Goal: Obtain resource: Download file/media

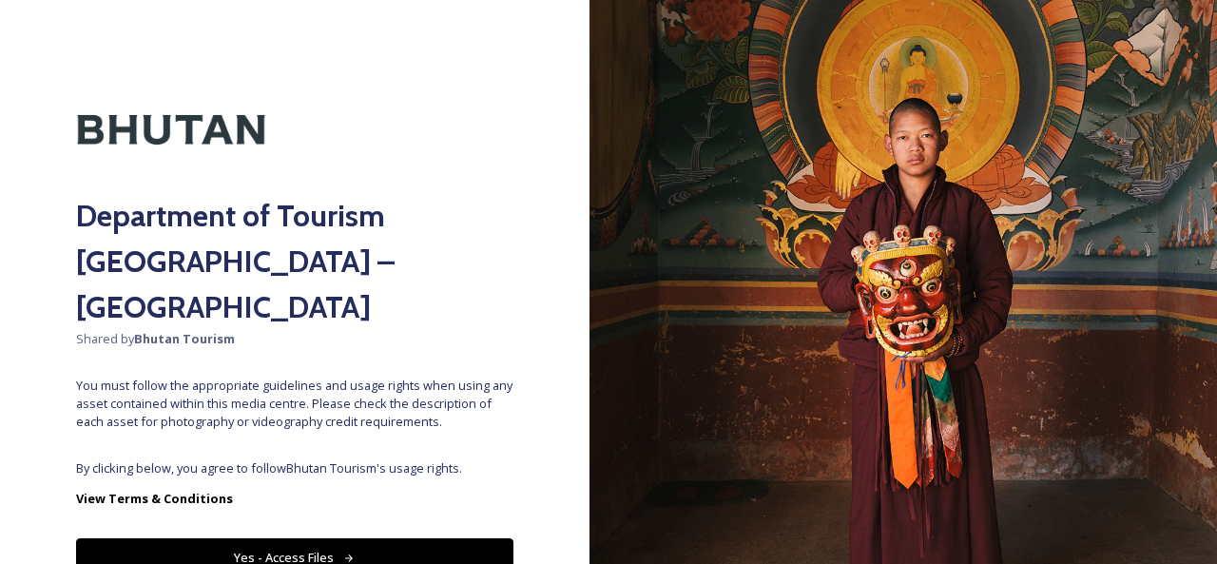
click at [325, 538] on button "Yes - Access Files" at bounding box center [294, 557] width 437 height 39
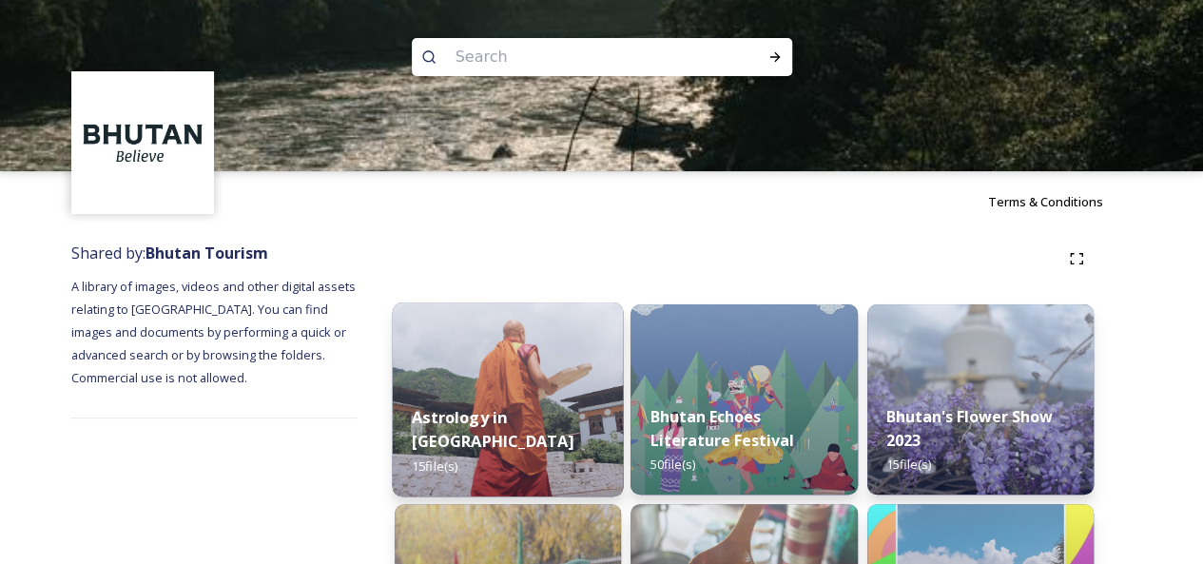
scroll to position [380, 0]
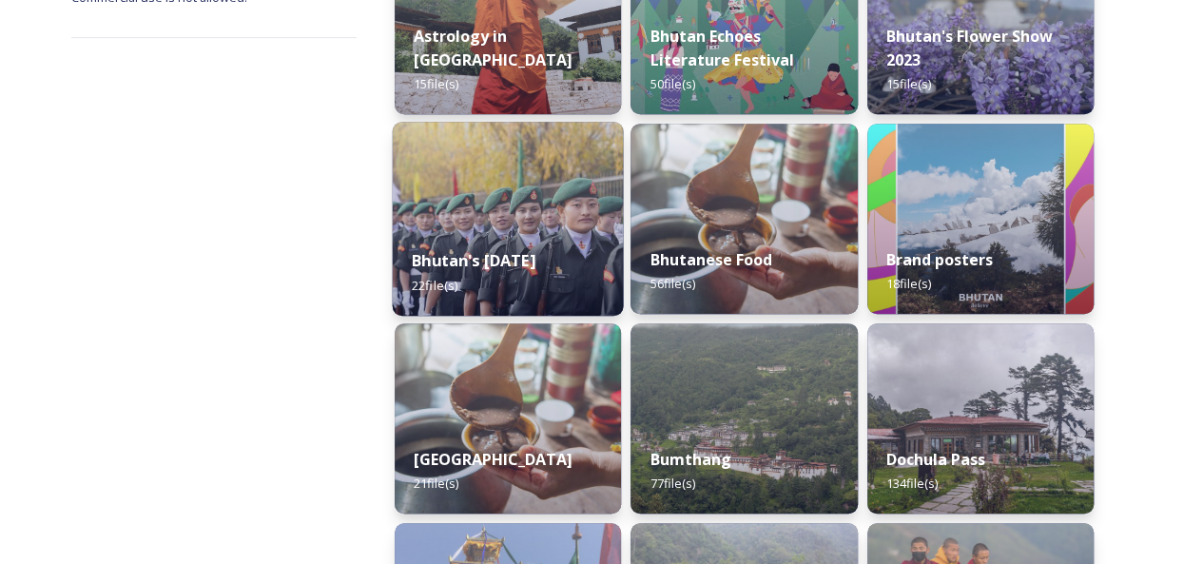
click at [535, 250] on strong "Bhutan's [DATE]" at bounding box center [474, 260] width 124 height 21
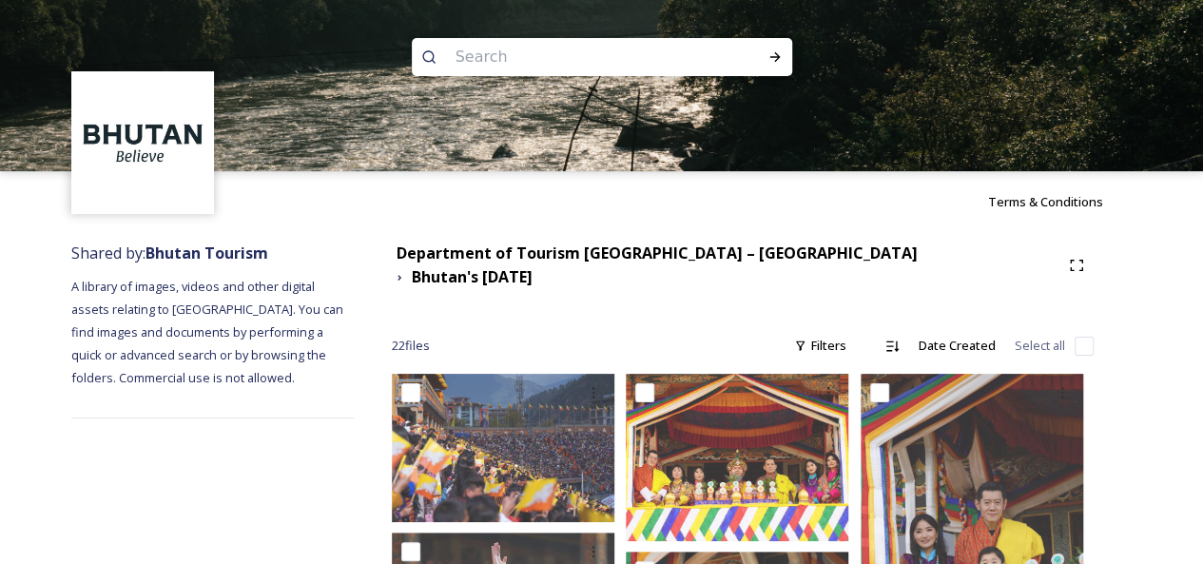
click at [399, 337] on span "22 file s" at bounding box center [411, 346] width 38 height 18
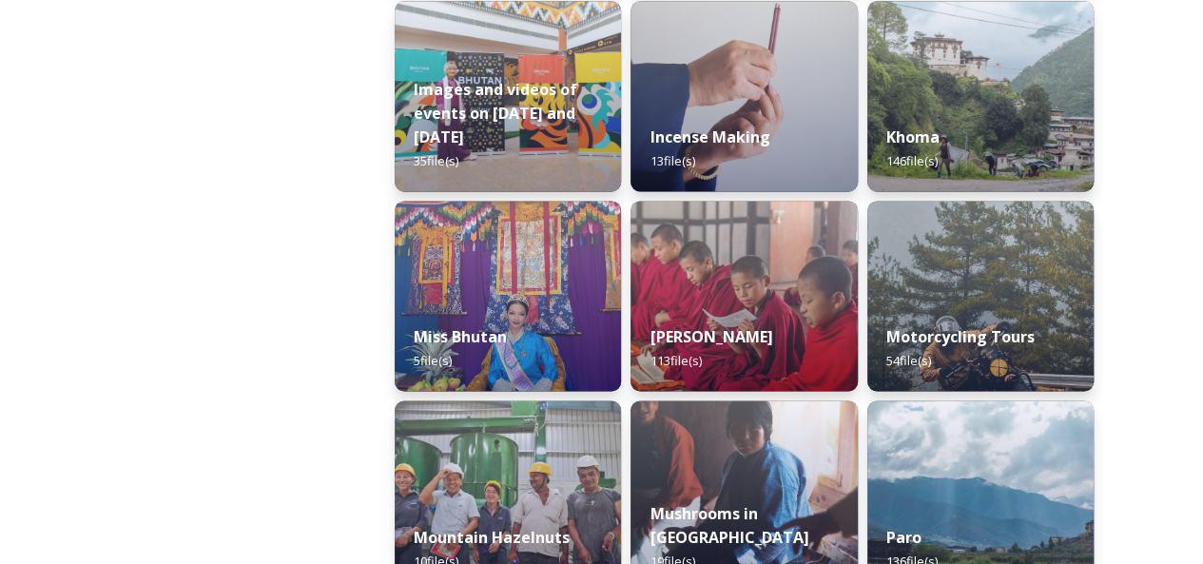
scroll to position [1331, 0]
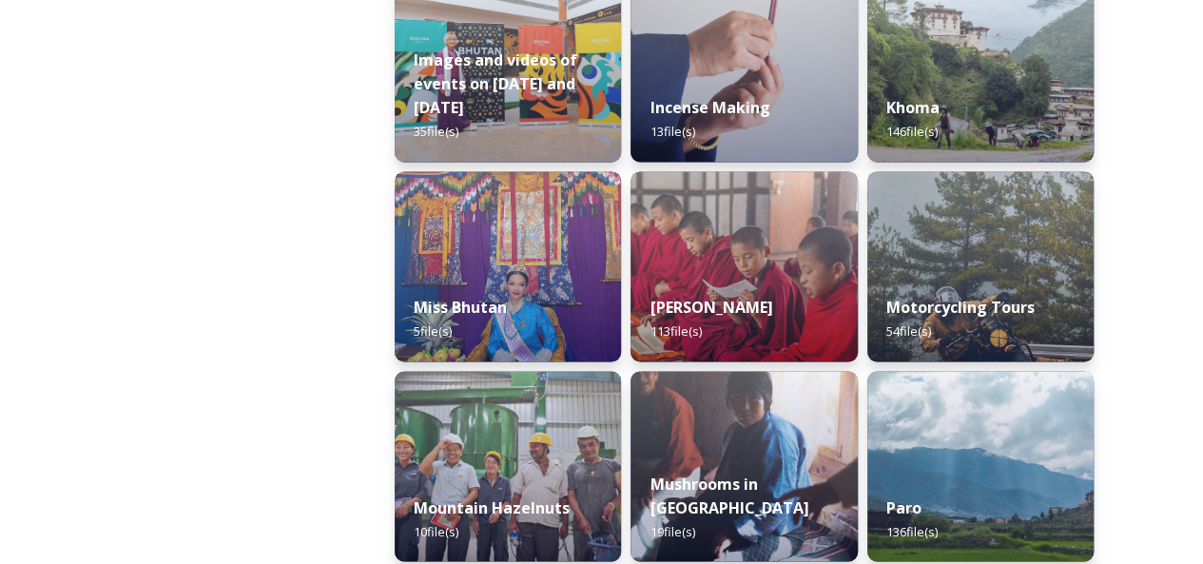
click at [525, 256] on img at bounding box center [508, 266] width 226 height 190
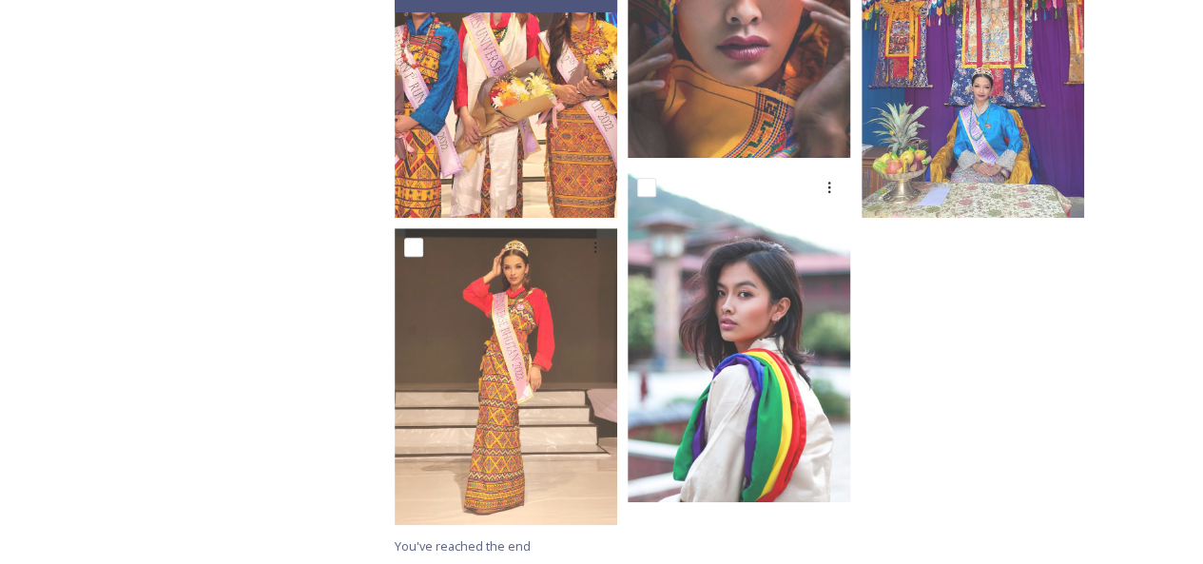
scroll to position [441, 0]
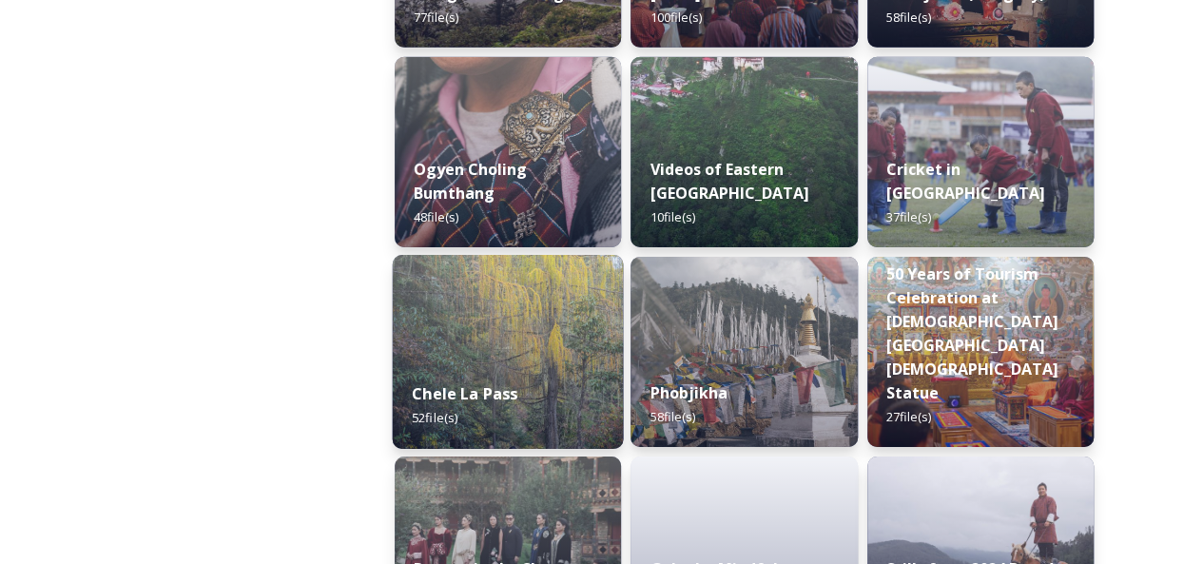
scroll to position [3328, 0]
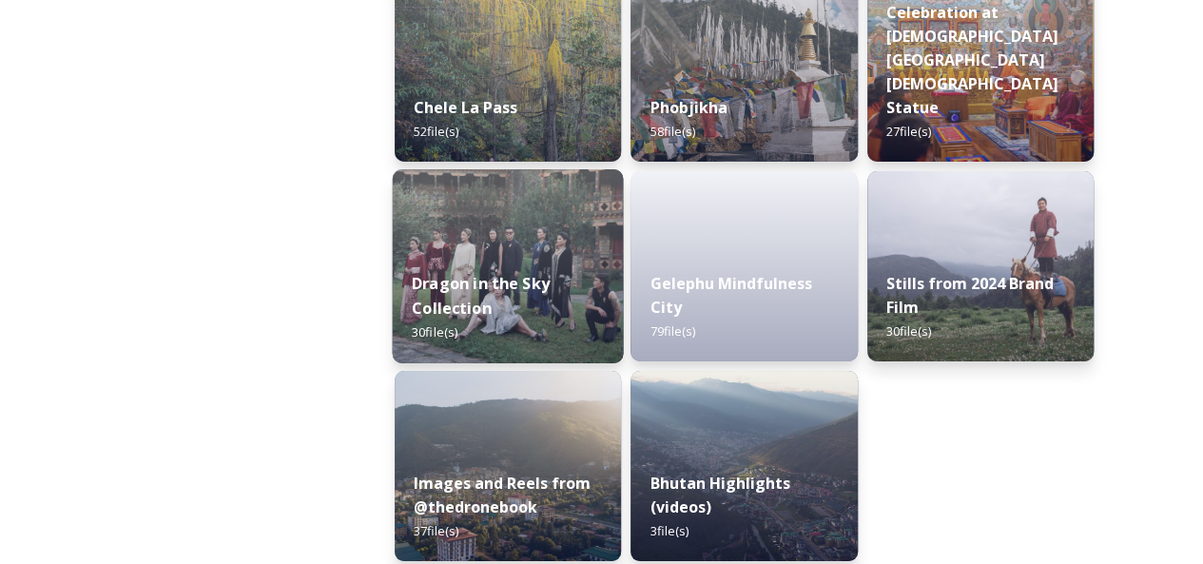
click at [497, 264] on div "Dragon in the Sky Collection 30 file(s)" at bounding box center [508, 308] width 231 height 110
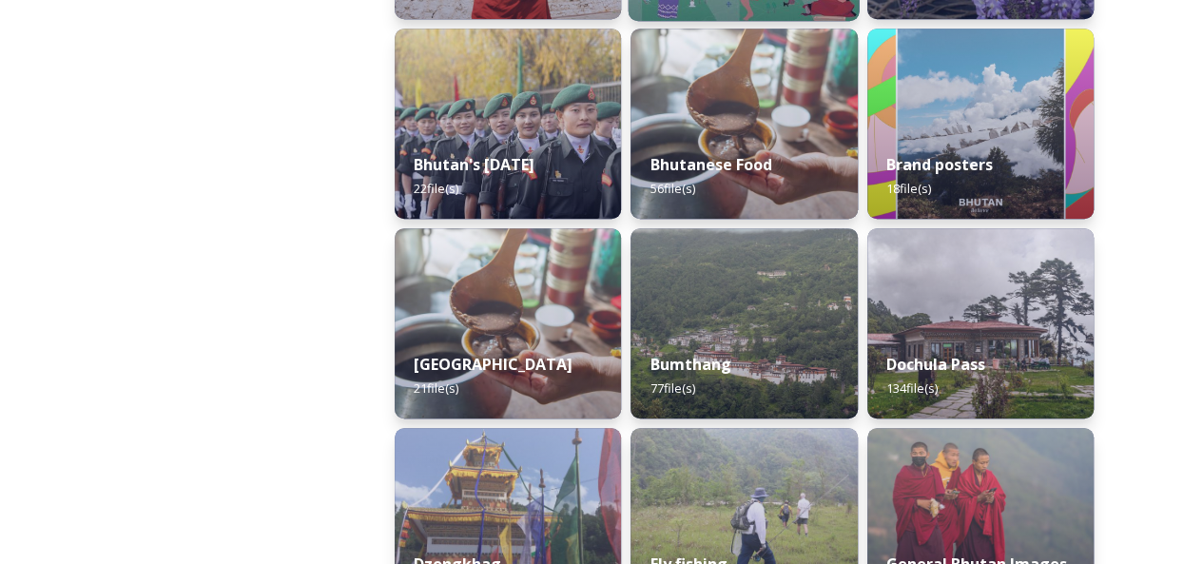
scroll to position [571, 0]
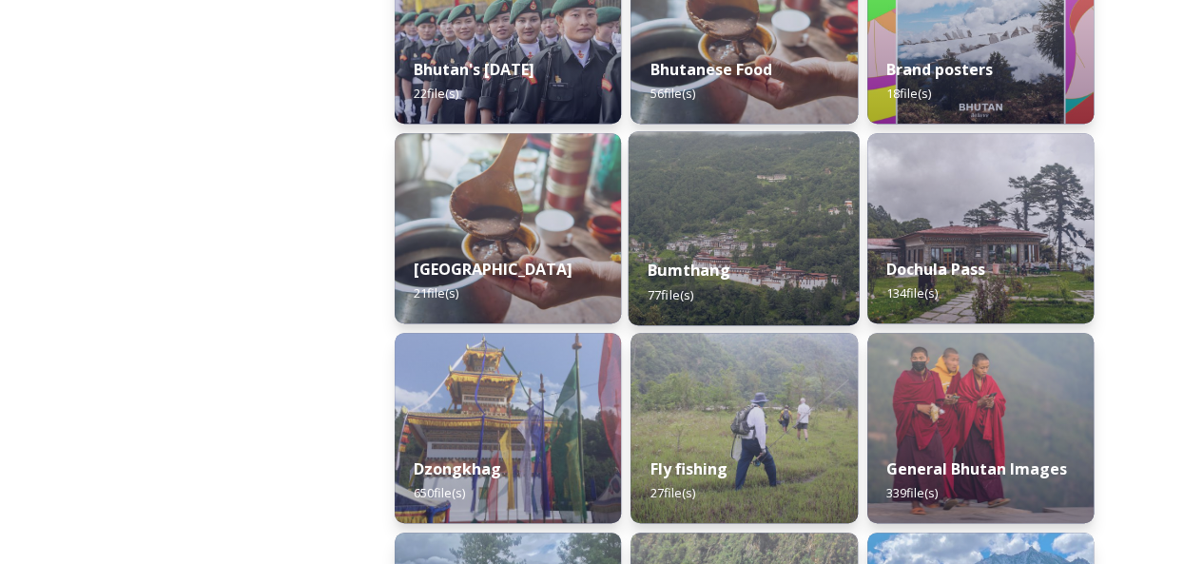
click at [793, 213] on img at bounding box center [744, 228] width 231 height 194
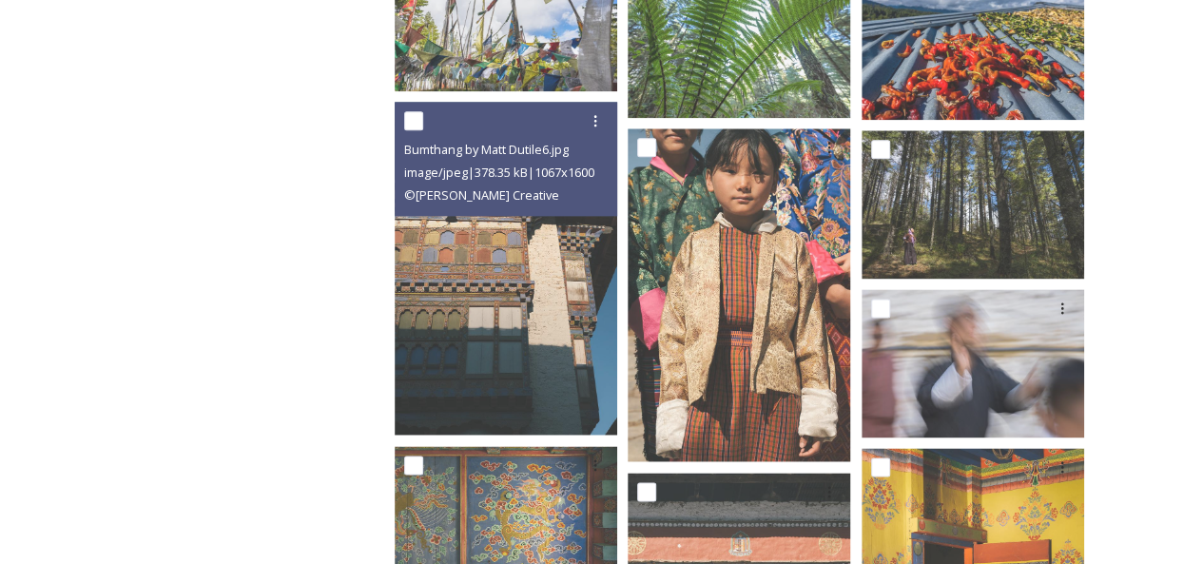
scroll to position [4523, 0]
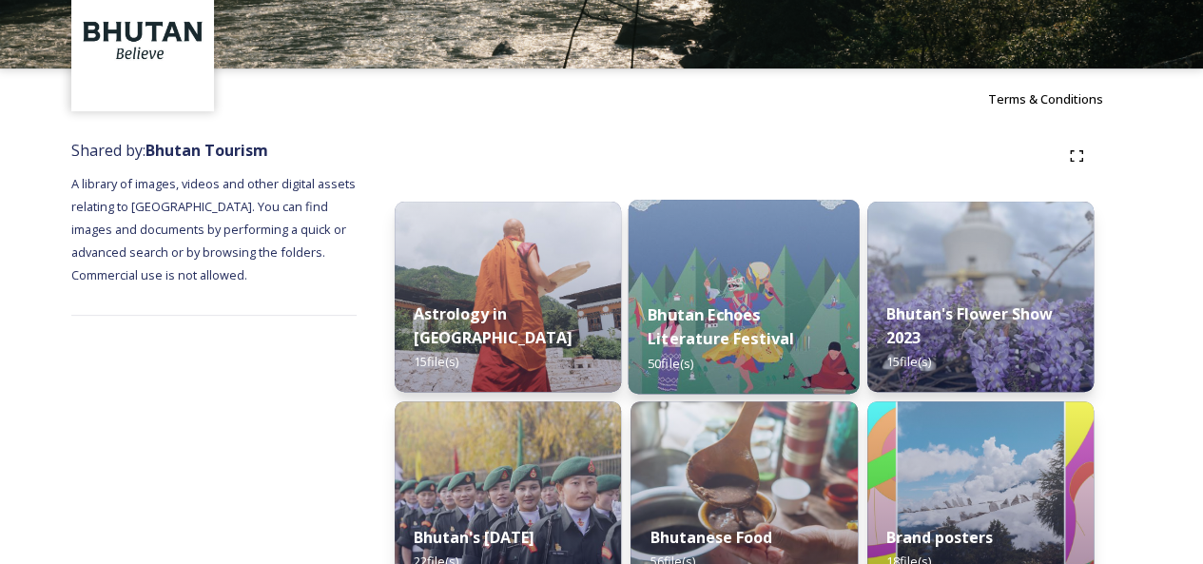
scroll to position [190, 0]
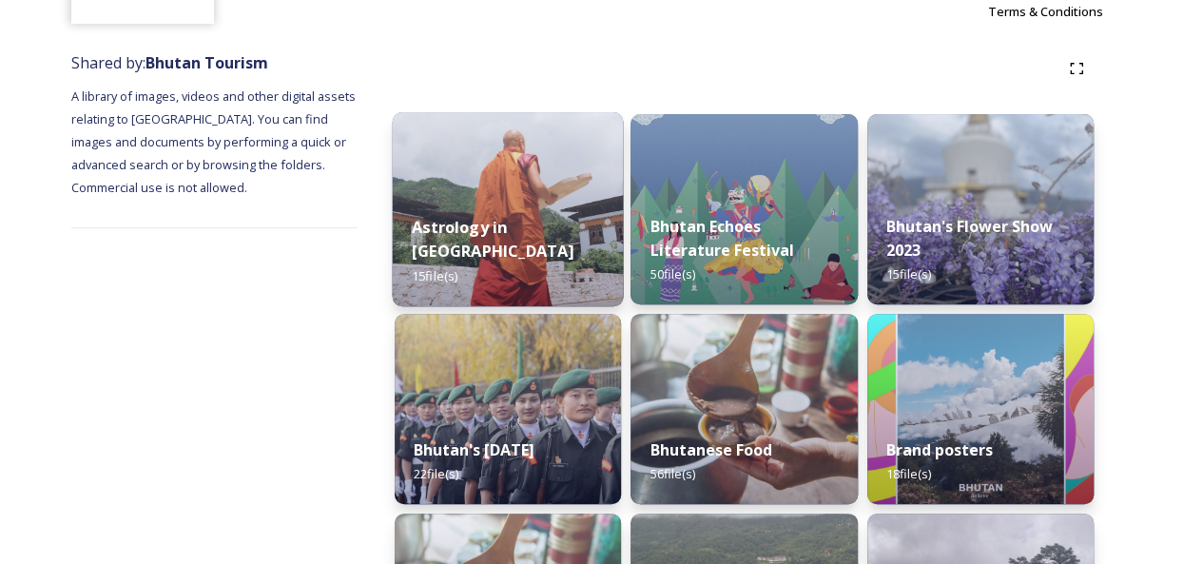
click at [536, 212] on img at bounding box center [508, 209] width 231 height 194
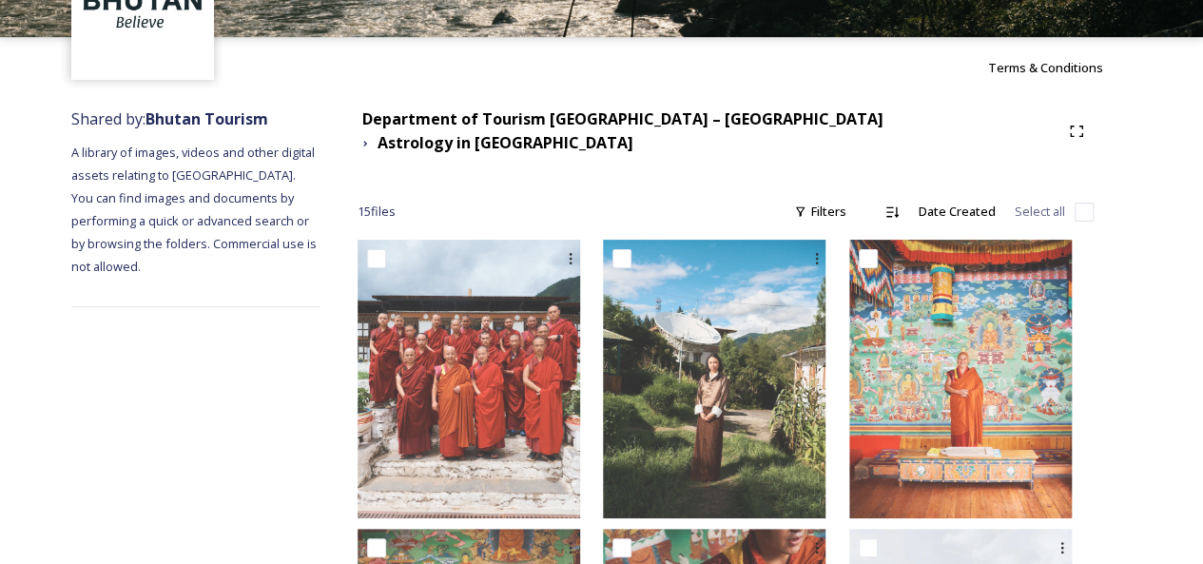
scroll to position [129, 0]
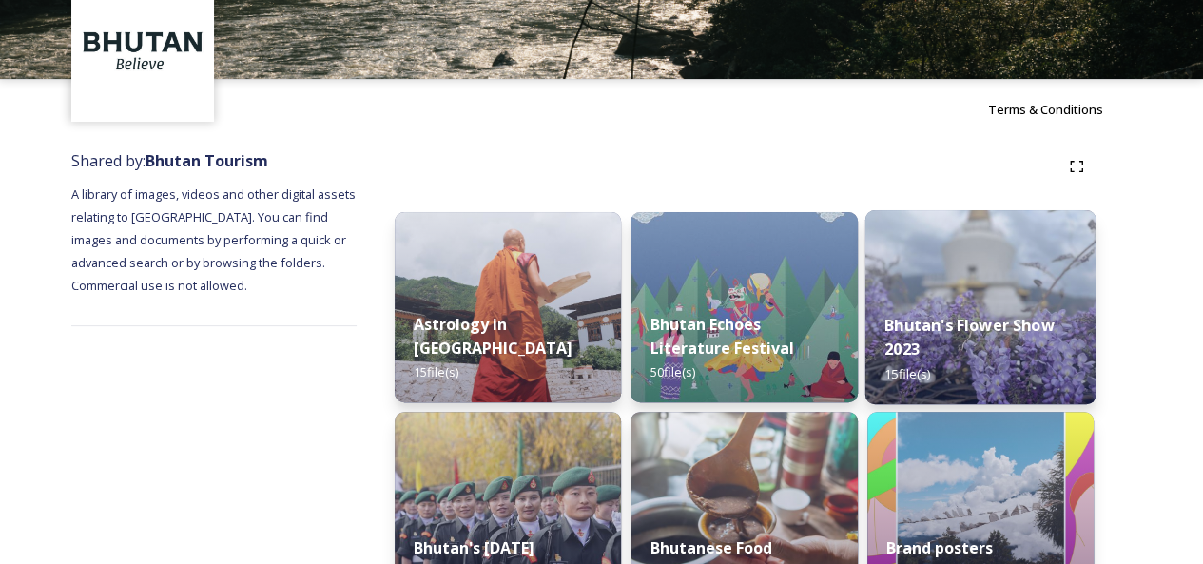
scroll to position [190, 0]
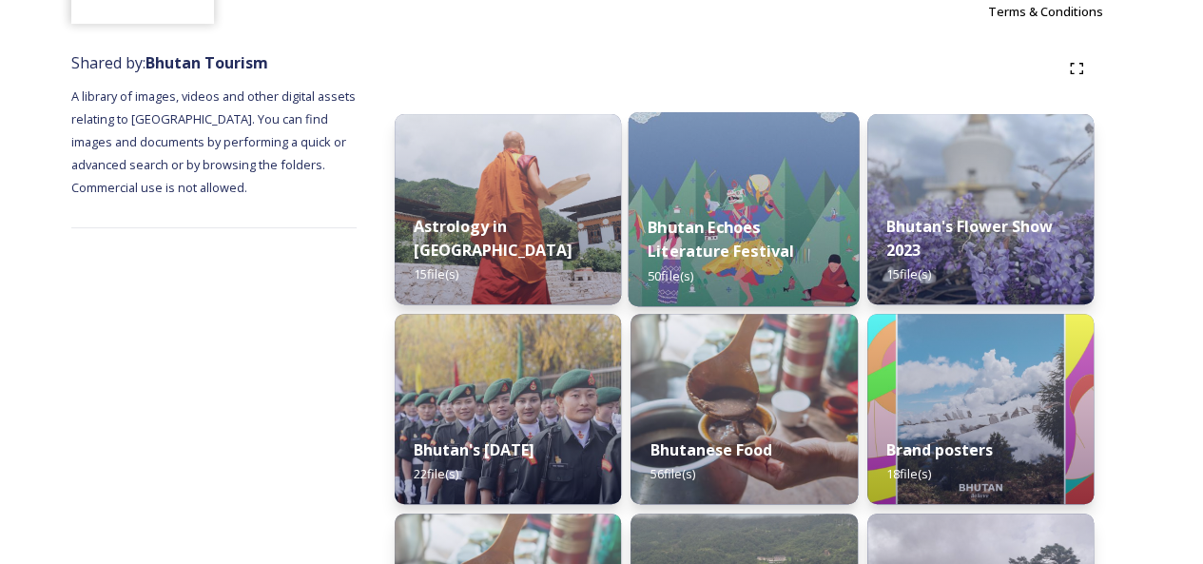
click at [731, 199] on div "Bhutan Echoes Literature Festival 50 file(s)" at bounding box center [744, 251] width 231 height 110
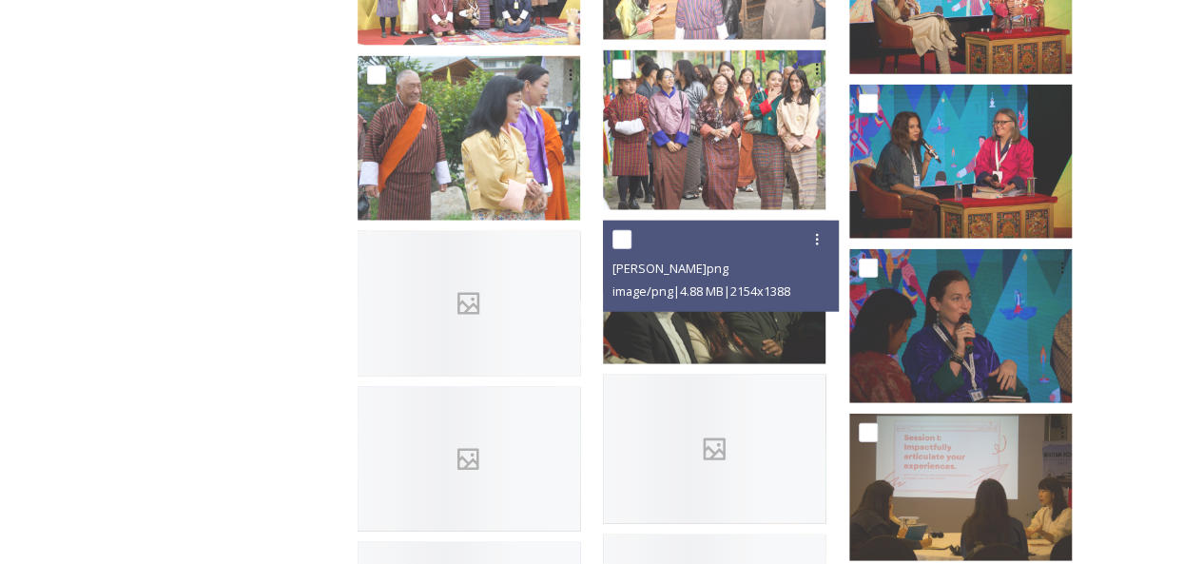
scroll to position [2644, 0]
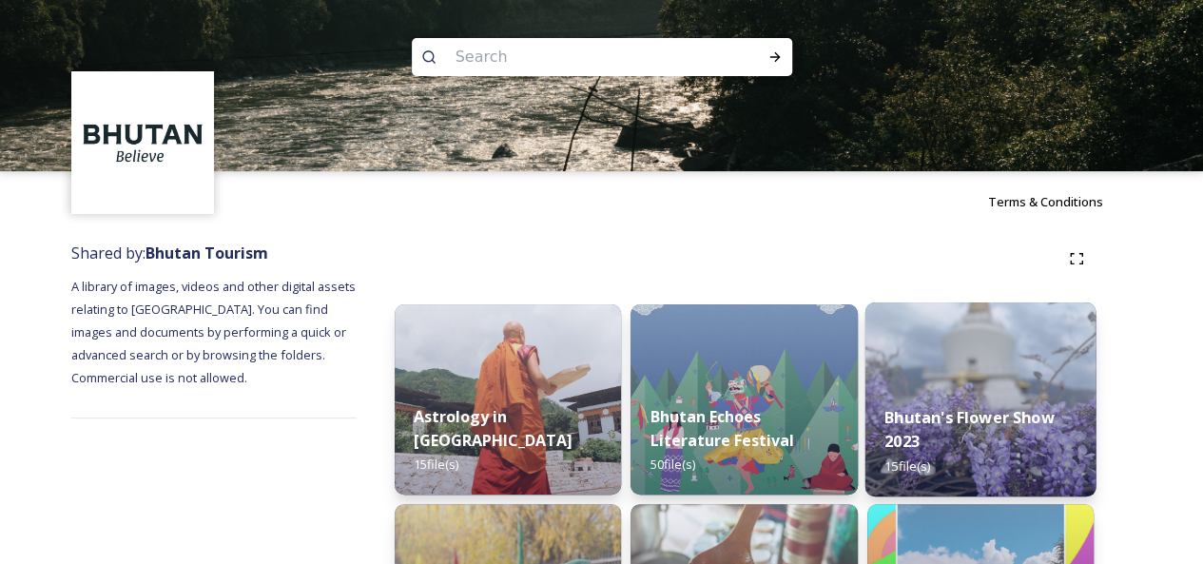
click at [1039, 404] on div "Bhutan's Flower Show 2023 15 file(s)" at bounding box center [979, 441] width 231 height 110
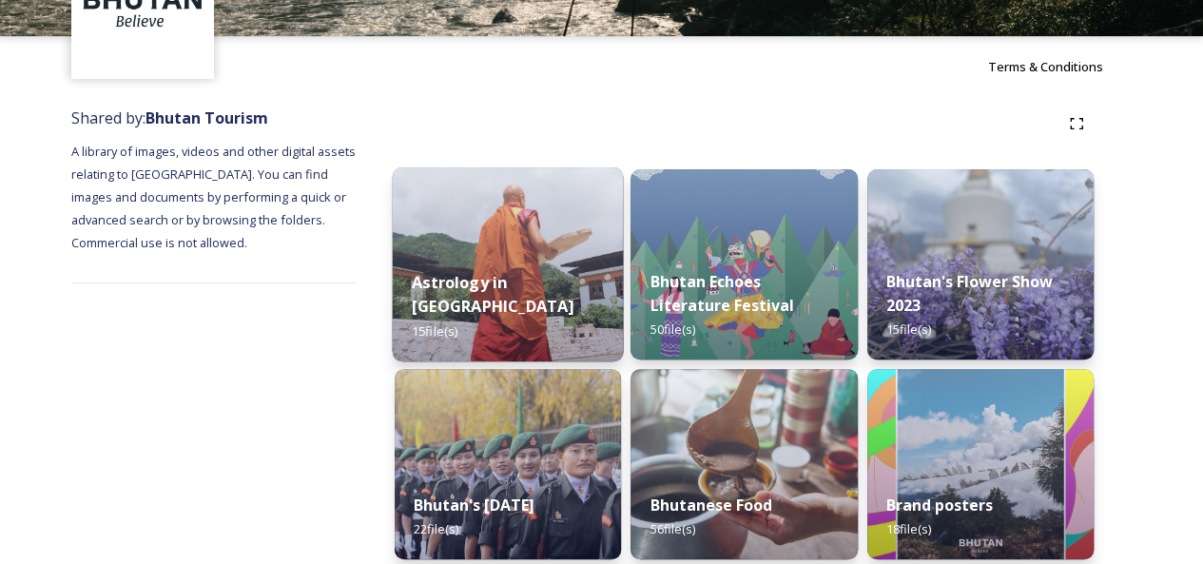
scroll to position [285, 0]
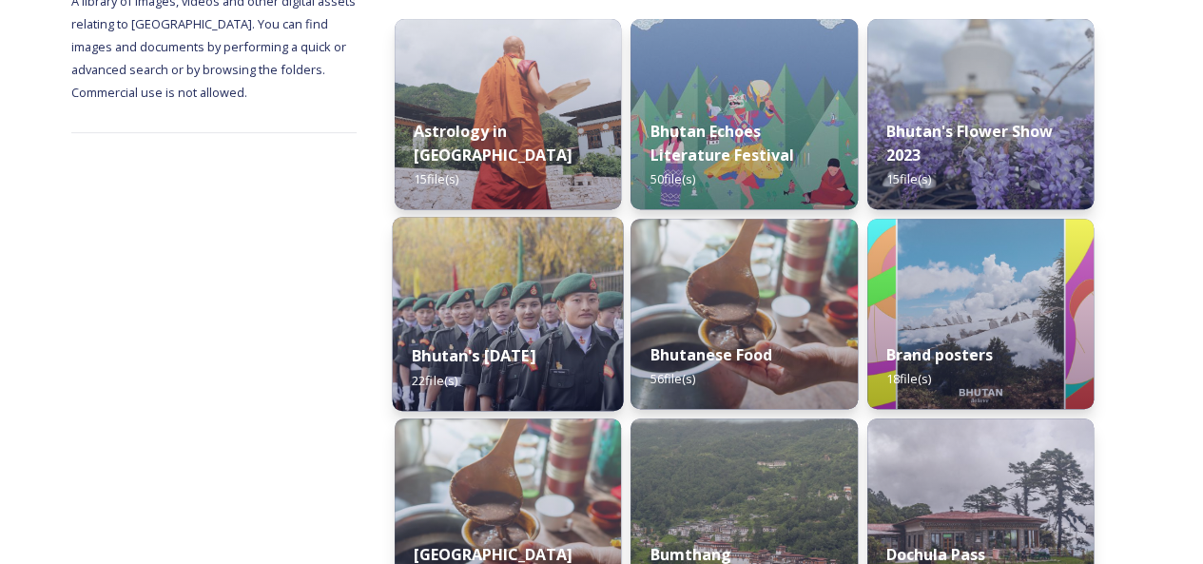
click at [536, 273] on img at bounding box center [508, 314] width 231 height 194
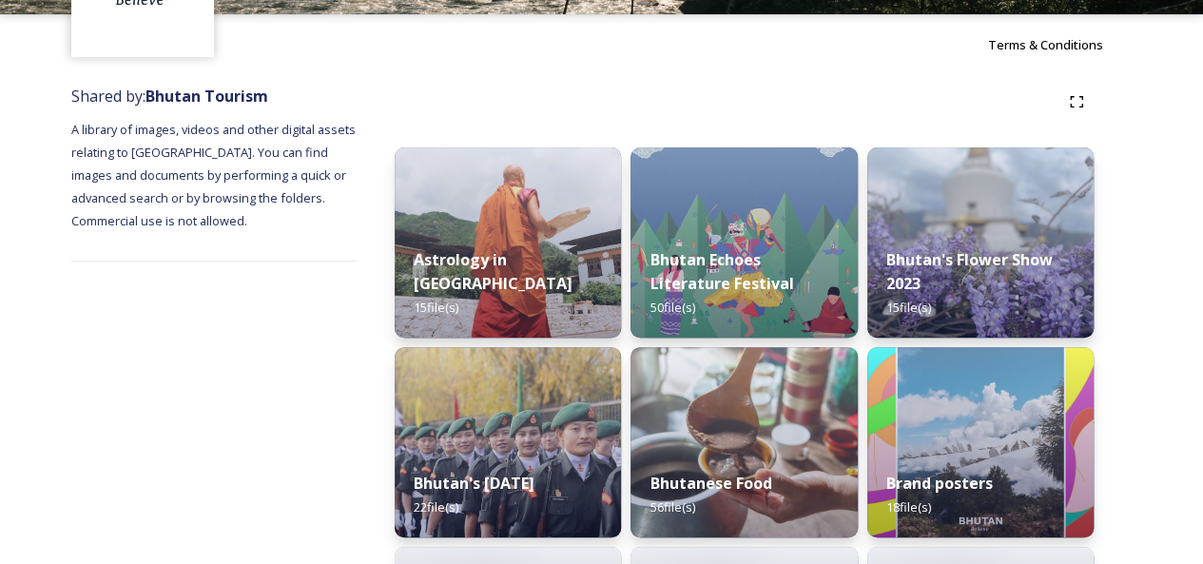
scroll to position [380, 0]
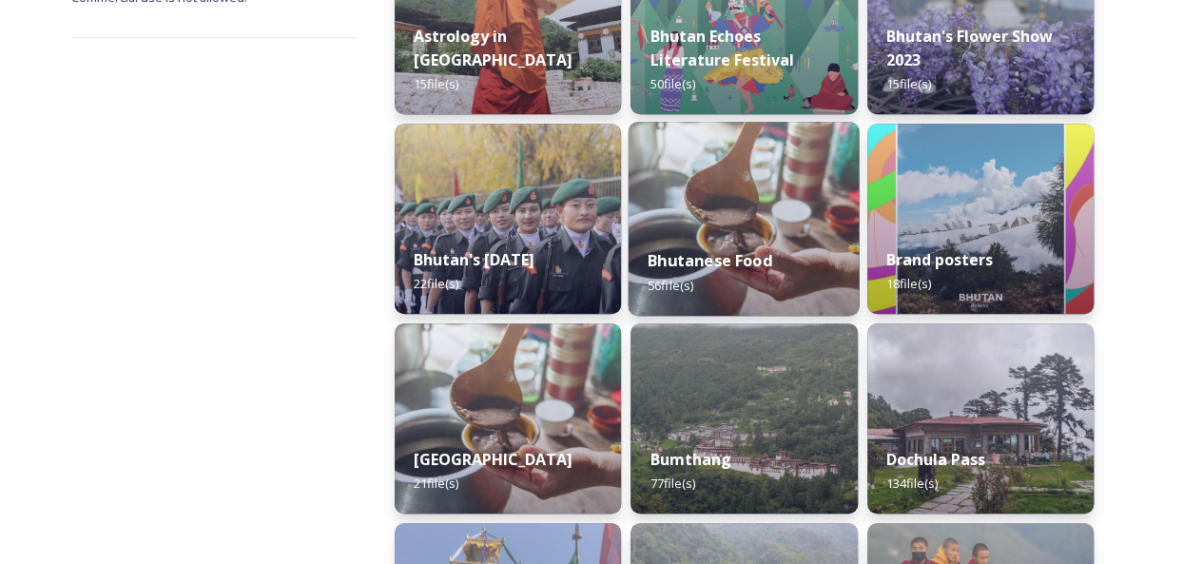
click at [679, 251] on strong "Bhutanese Food" at bounding box center [710, 260] width 125 height 21
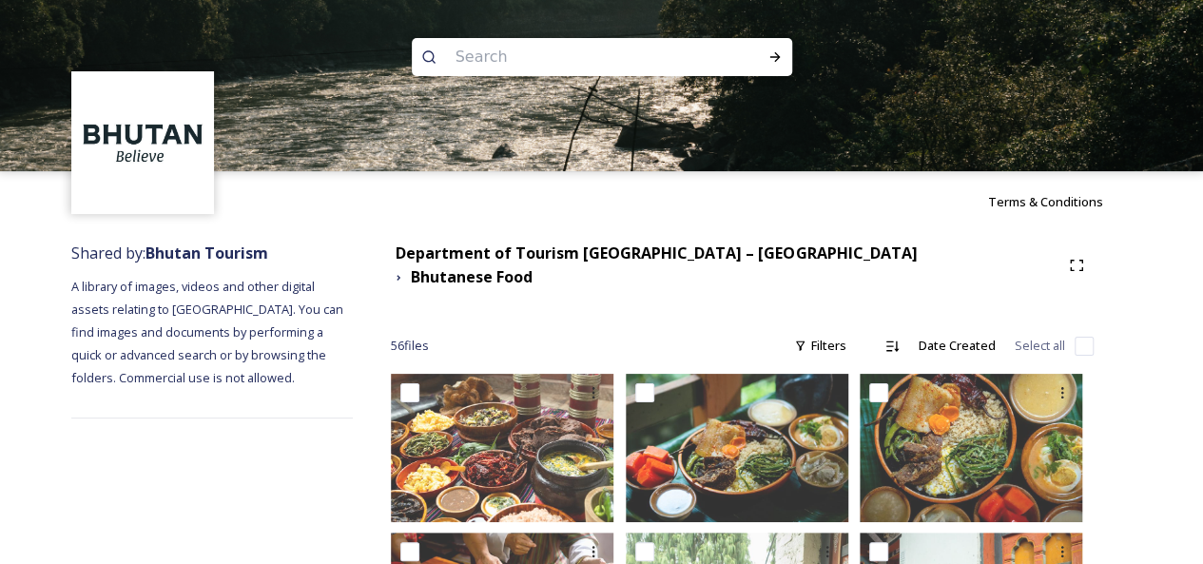
scroll to position [190, 0]
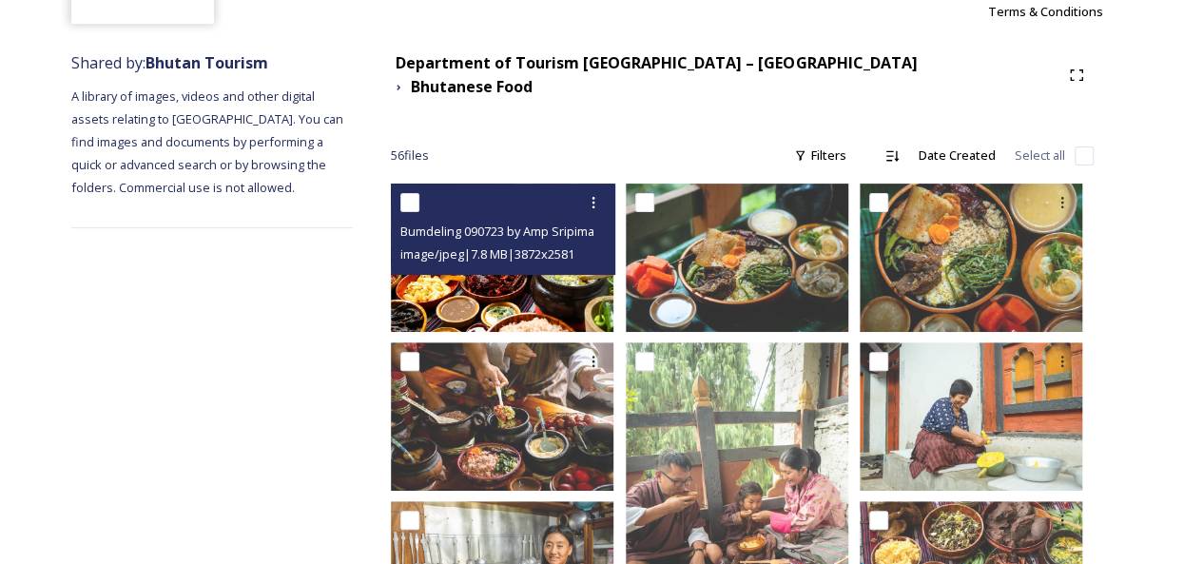
click at [526, 290] on img at bounding box center [502, 258] width 223 height 148
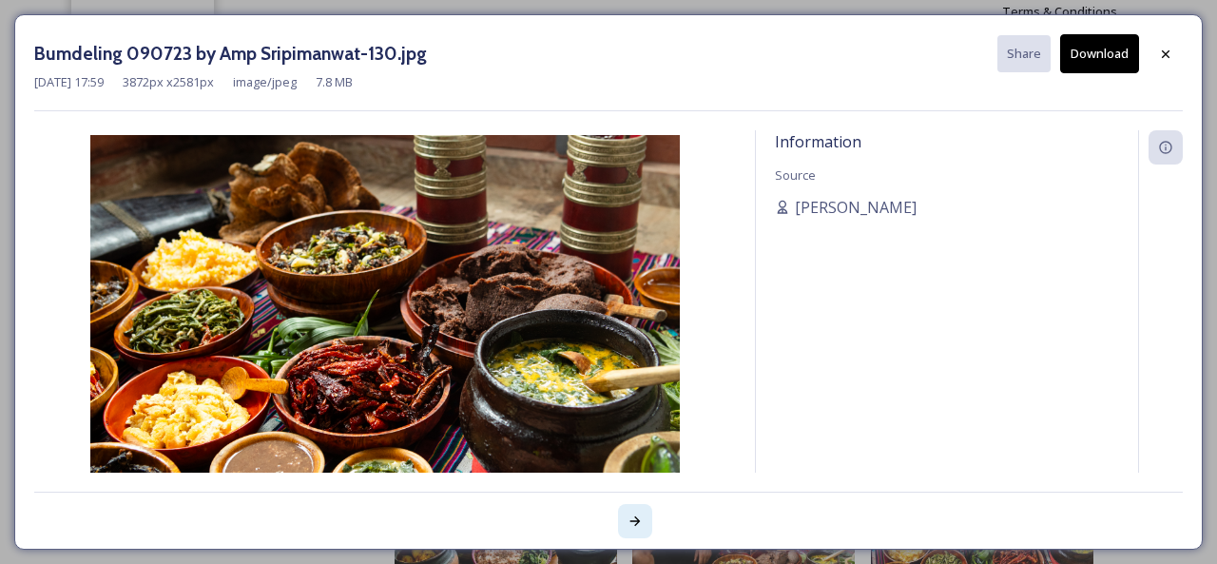
click at [637, 523] on icon at bounding box center [635, 521] width 10 height 10
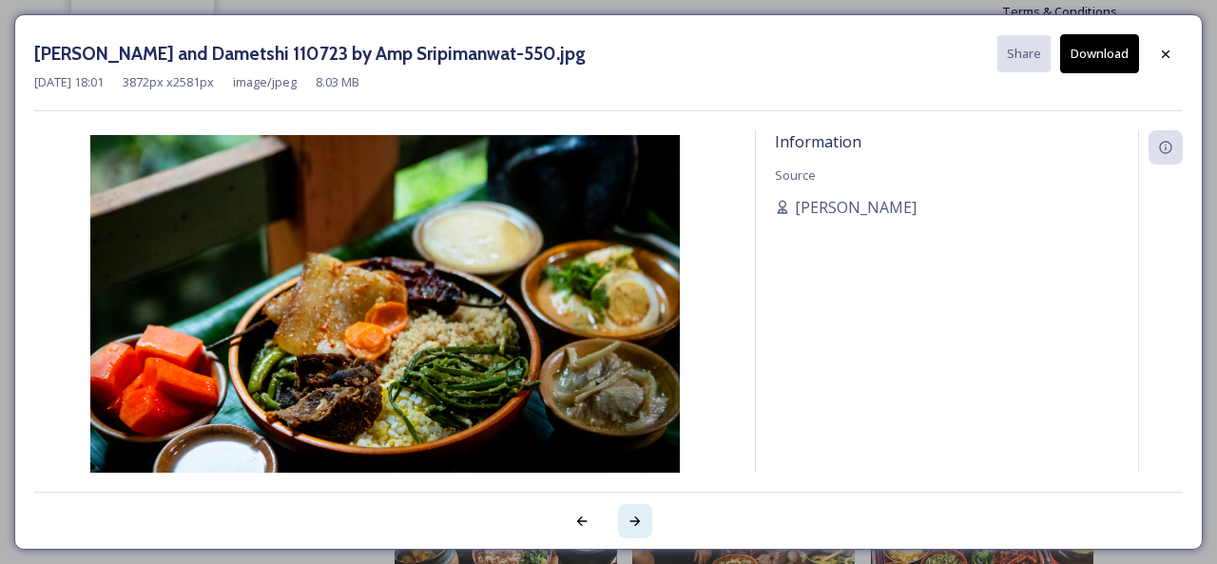
click at [637, 523] on icon at bounding box center [635, 521] width 10 height 10
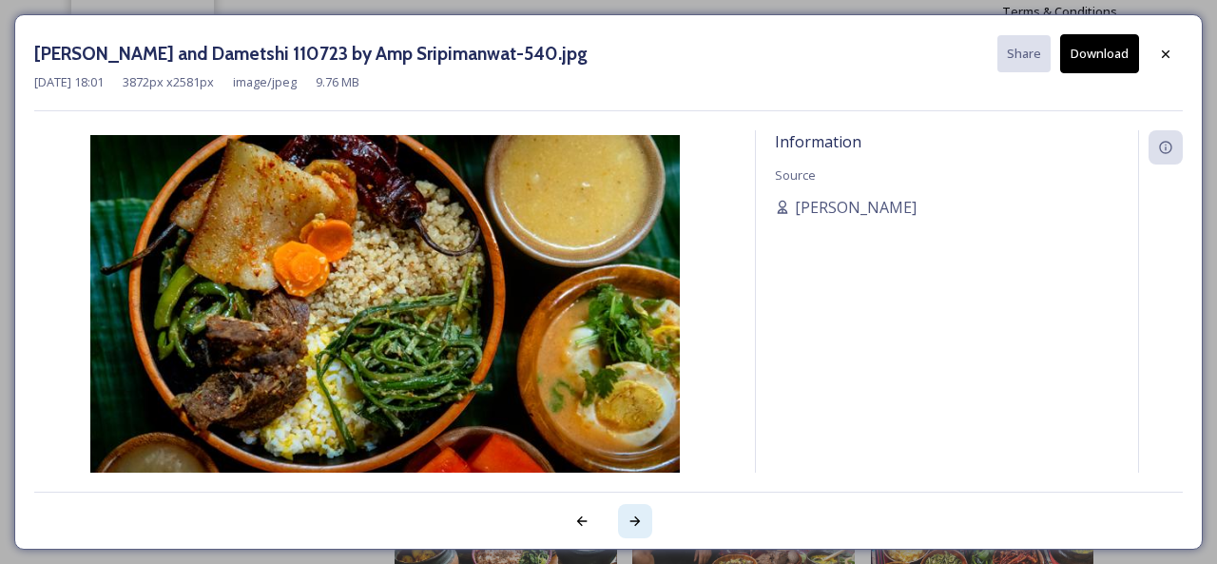
click at [637, 523] on icon at bounding box center [635, 521] width 10 height 10
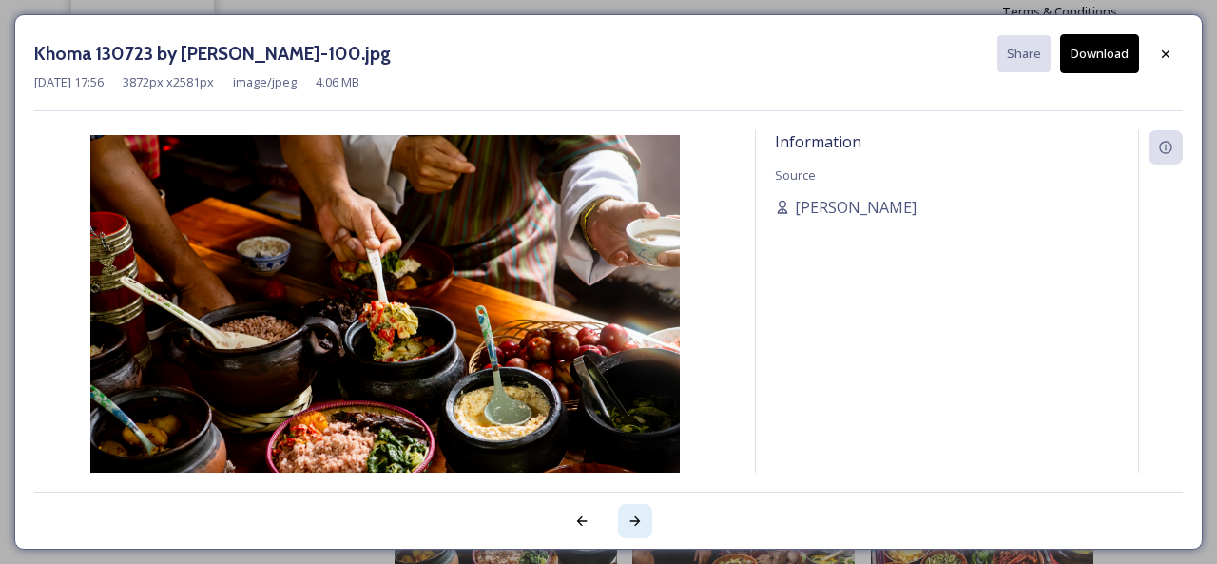
click at [637, 523] on icon at bounding box center [635, 521] width 10 height 10
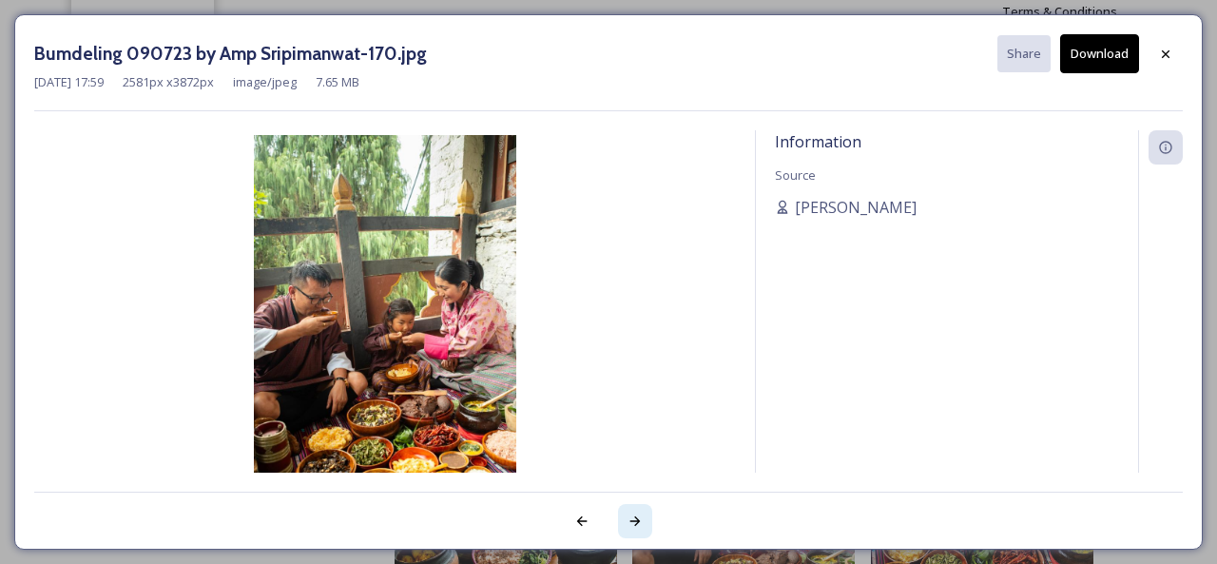
click at [637, 523] on icon at bounding box center [635, 521] width 10 height 10
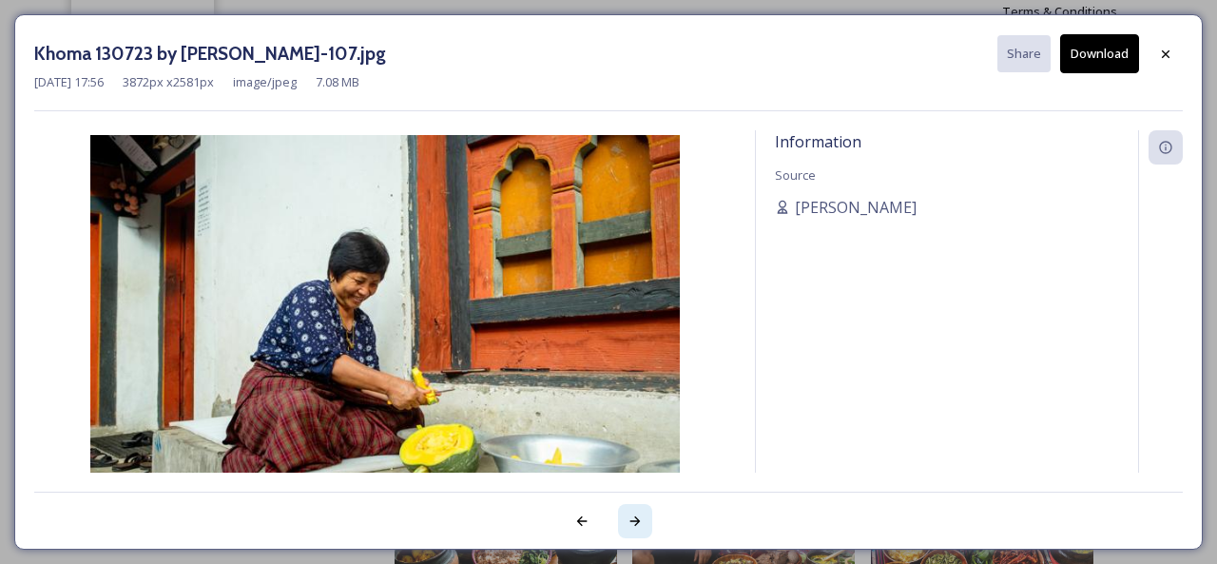
click at [637, 523] on icon at bounding box center [635, 521] width 10 height 10
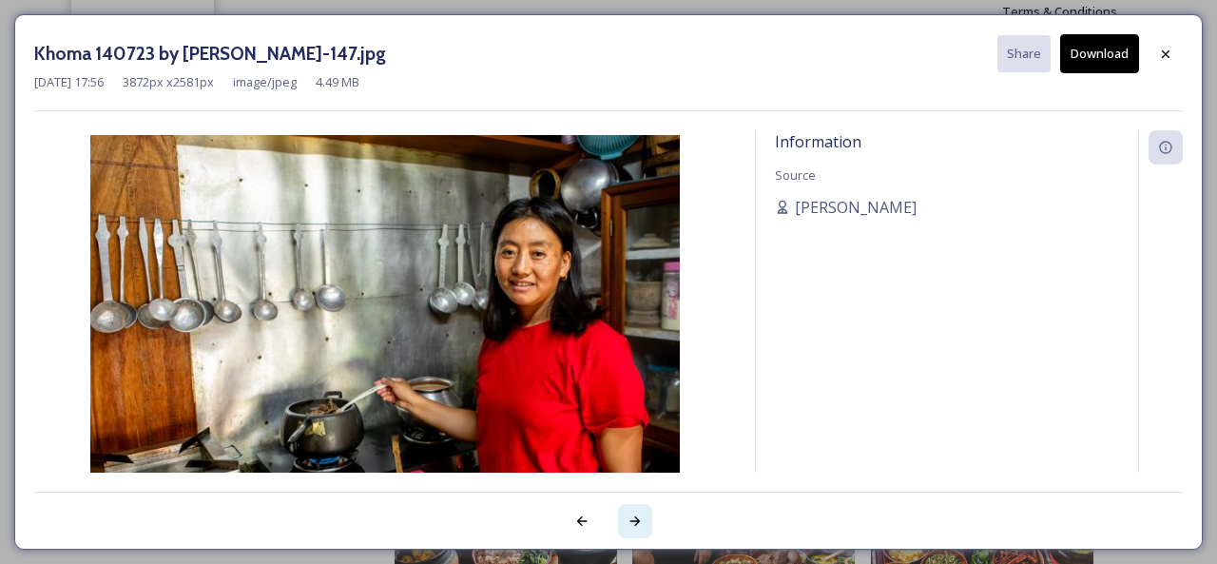
click at [637, 523] on icon at bounding box center [635, 521] width 10 height 10
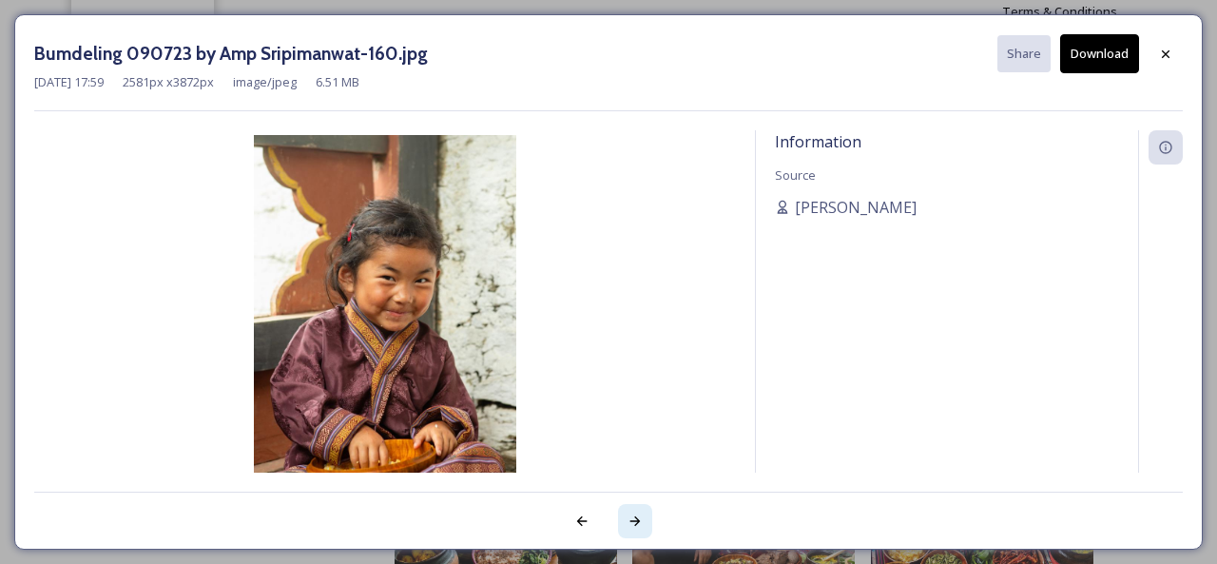
click at [637, 523] on icon at bounding box center [635, 521] width 10 height 10
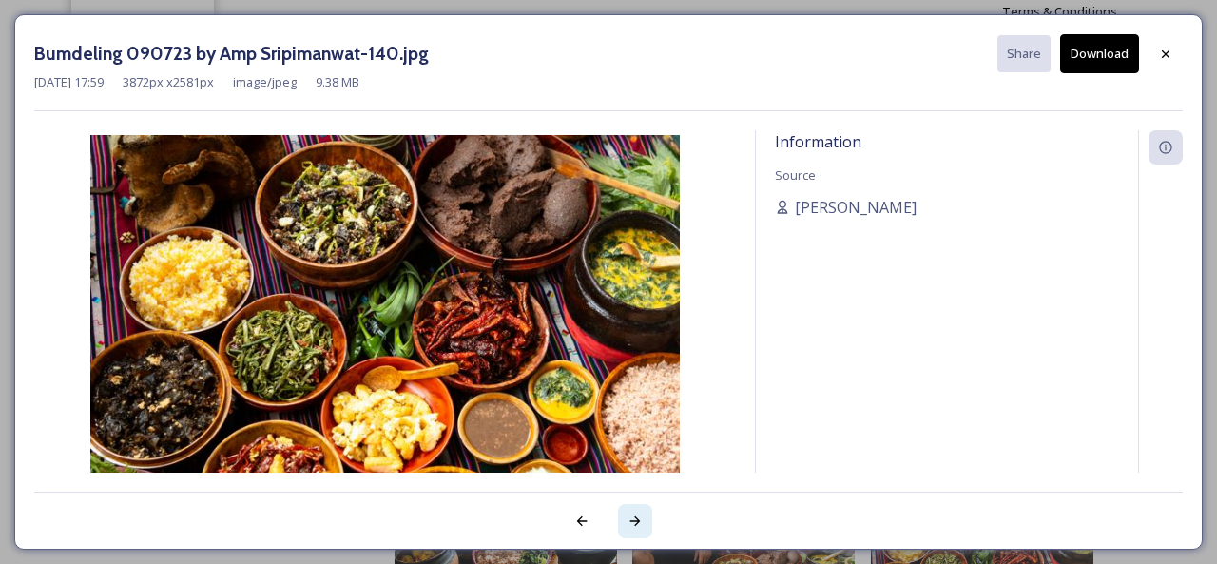
click at [637, 523] on icon at bounding box center [635, 521] width 10 height 10
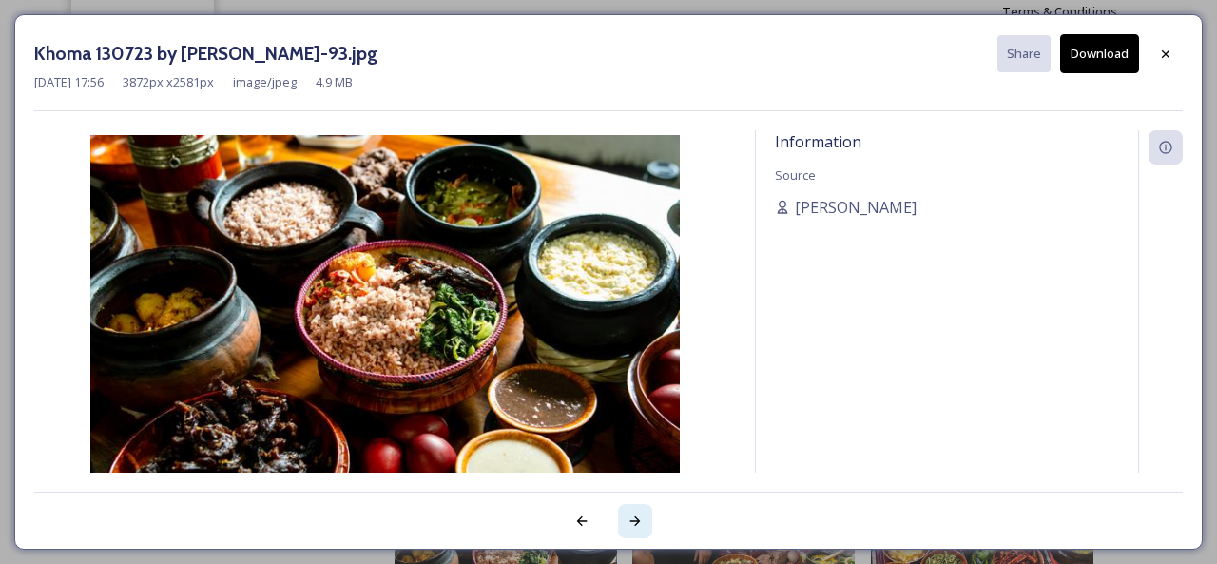
click at [637, 523] on icon at bounding box center [635, 521] width 10 height 10
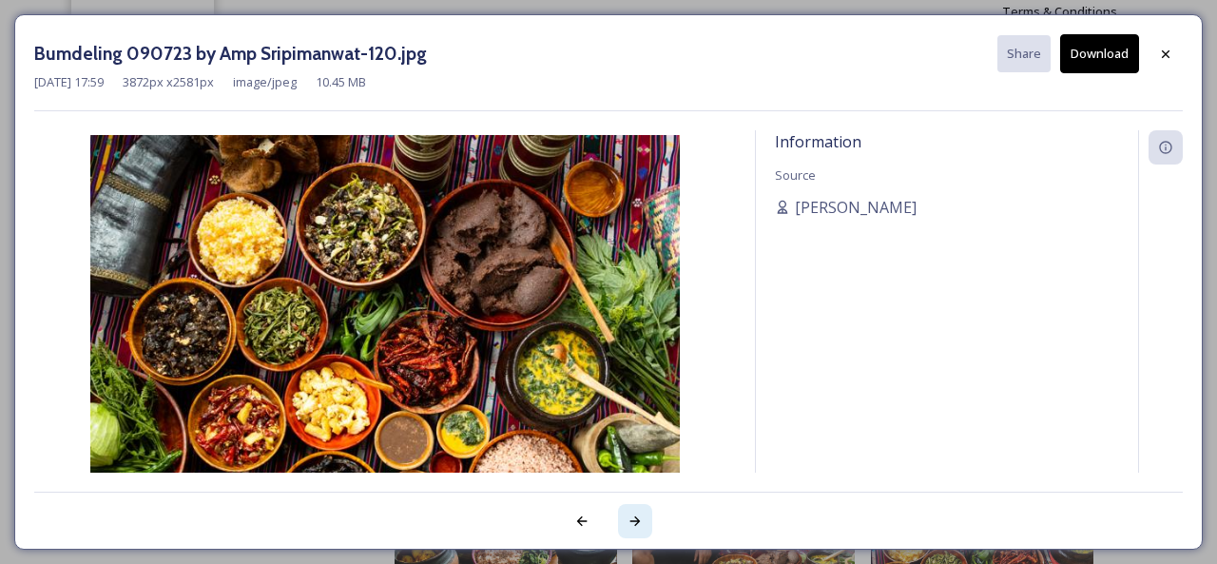
click at [637, 523] on icon at bounding box center [635, 521] width 10 height 10
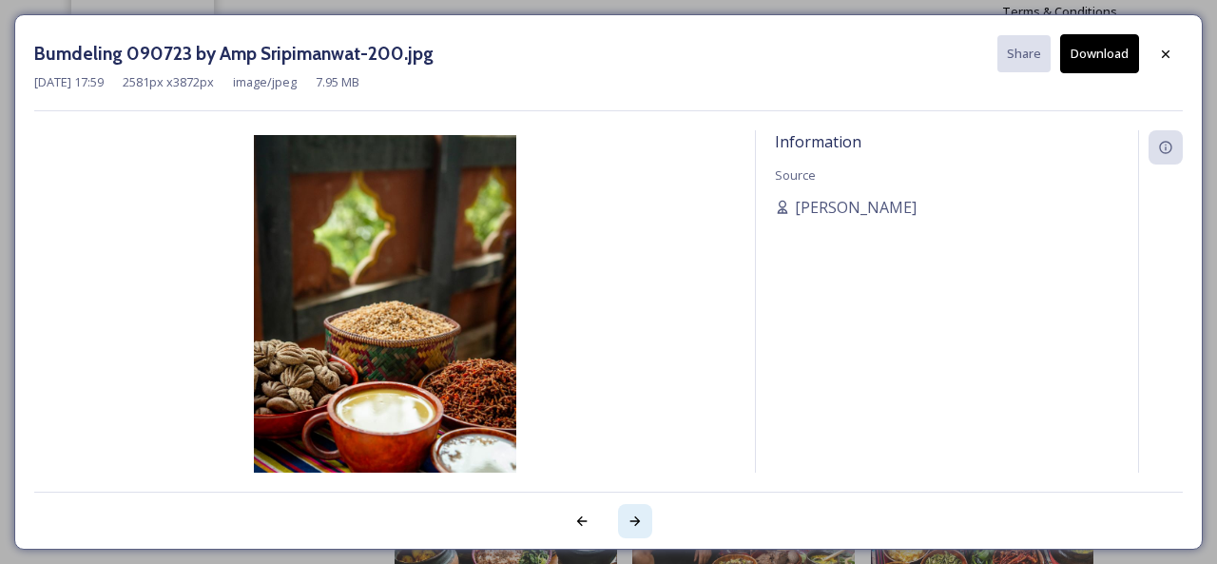
click at [637, 523] on icon at bounding box center [635, 521] width 10 height 10
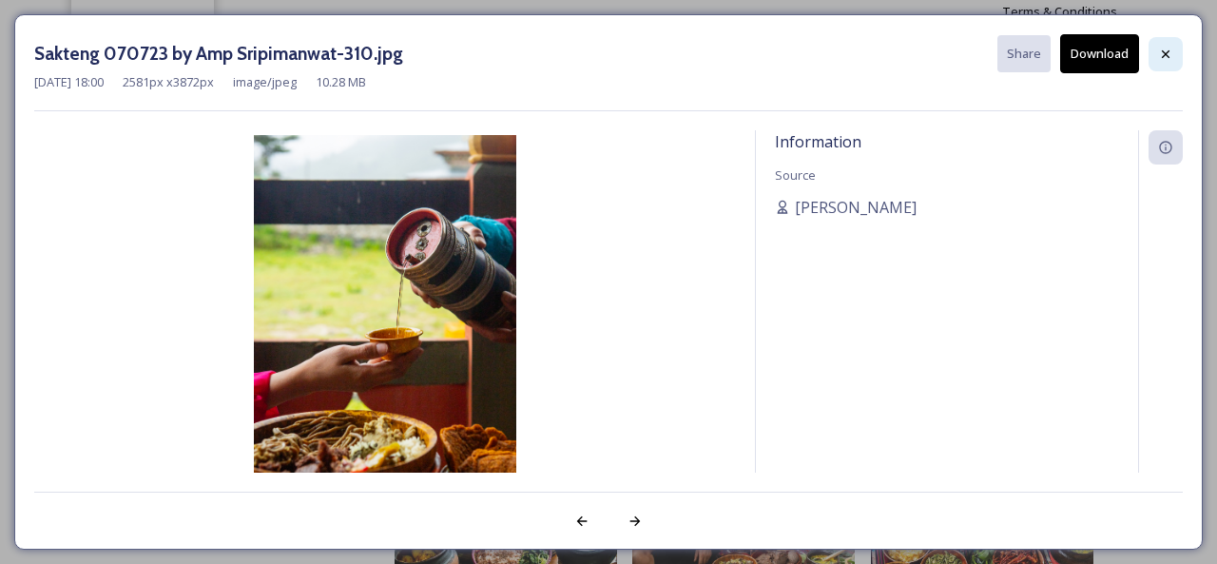
click at [1170, 52] on icon at bounding box center [1165, 54] width 15 height 15
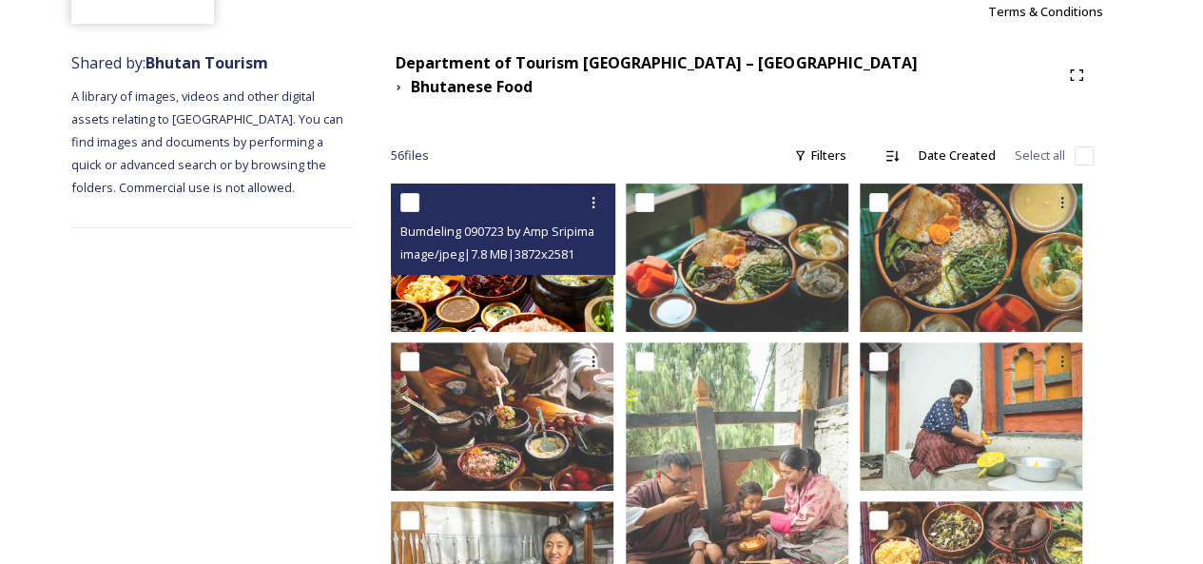
click at [482, 277] on img at bounding box center [502, 258] width 223 height 148
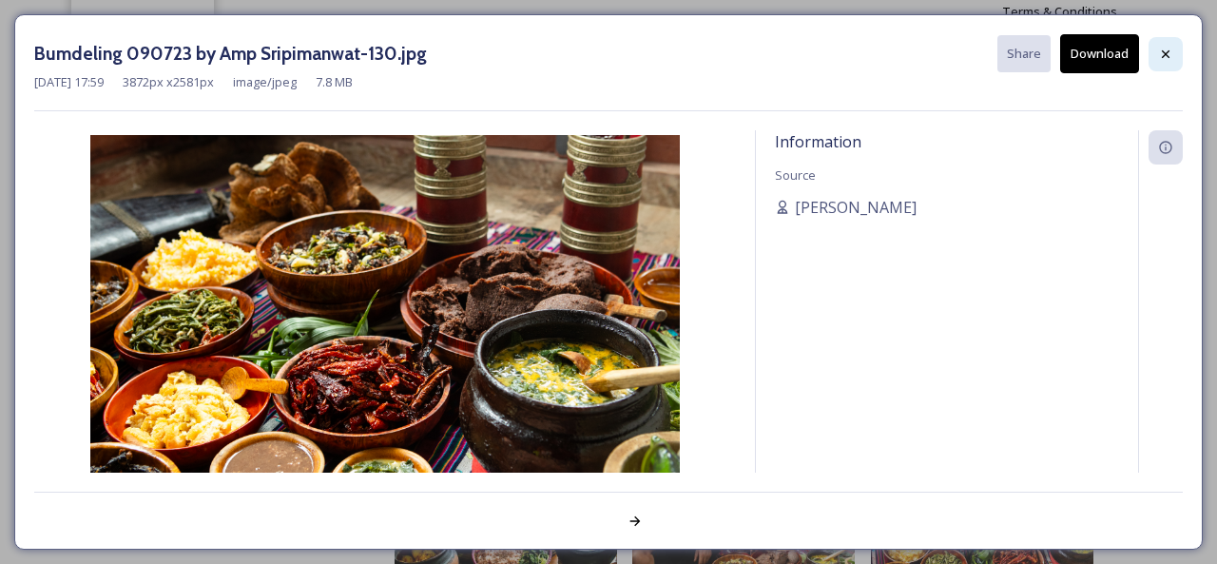
click at [1158, 56] on icon at bounding box center [1165, 54] width 15 height 15
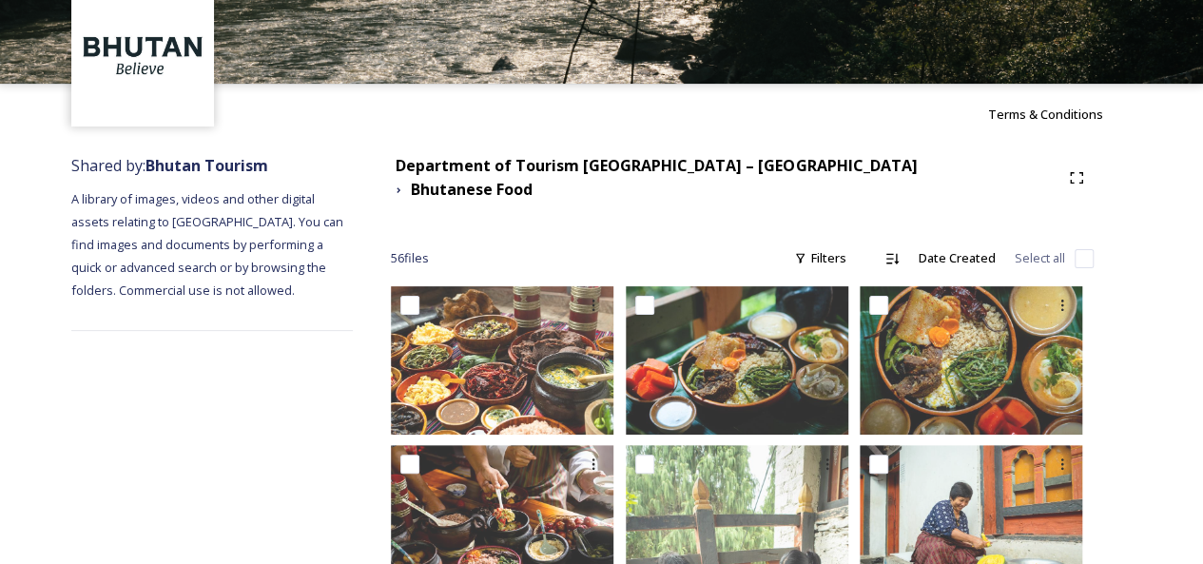
scroll to position [0, 0]
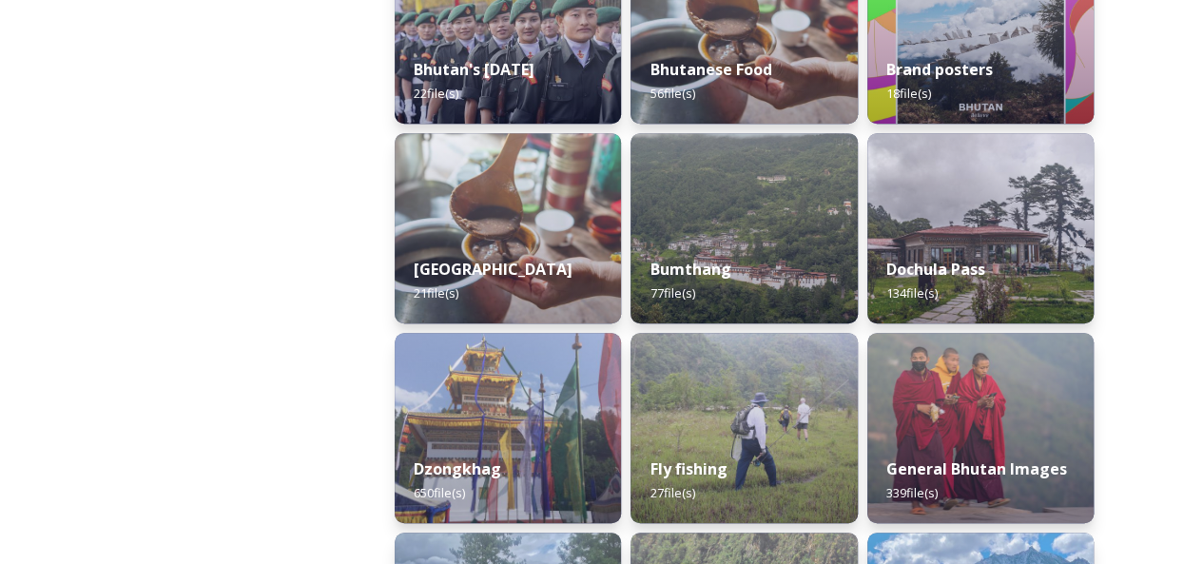
scroll to position [475, 0]
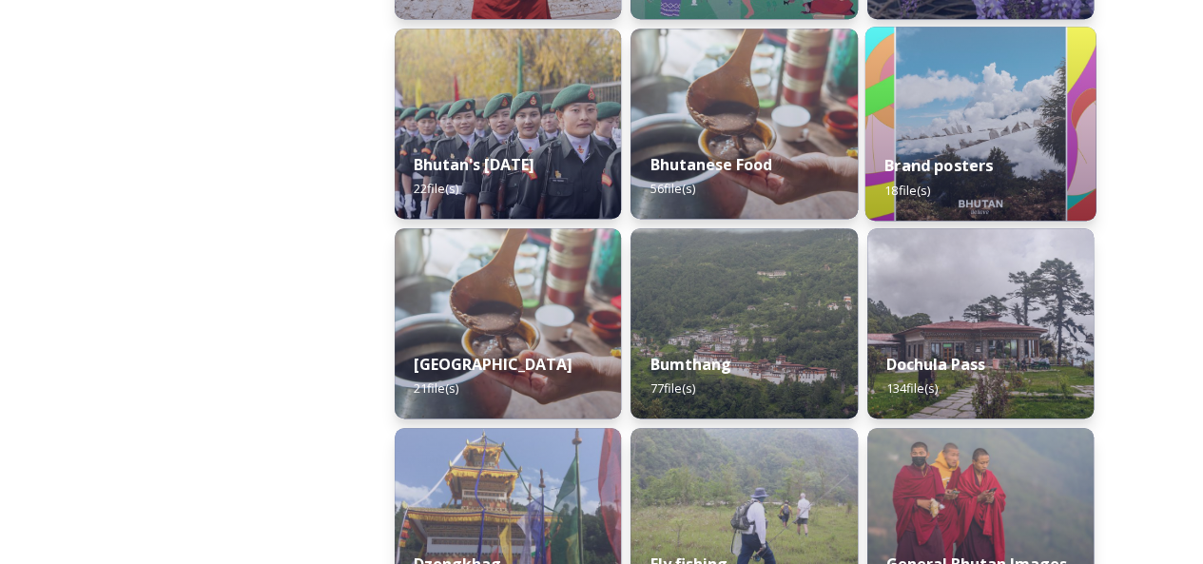
click at [965, 113] on img at bounding box center [979, 124] width 231 height 194
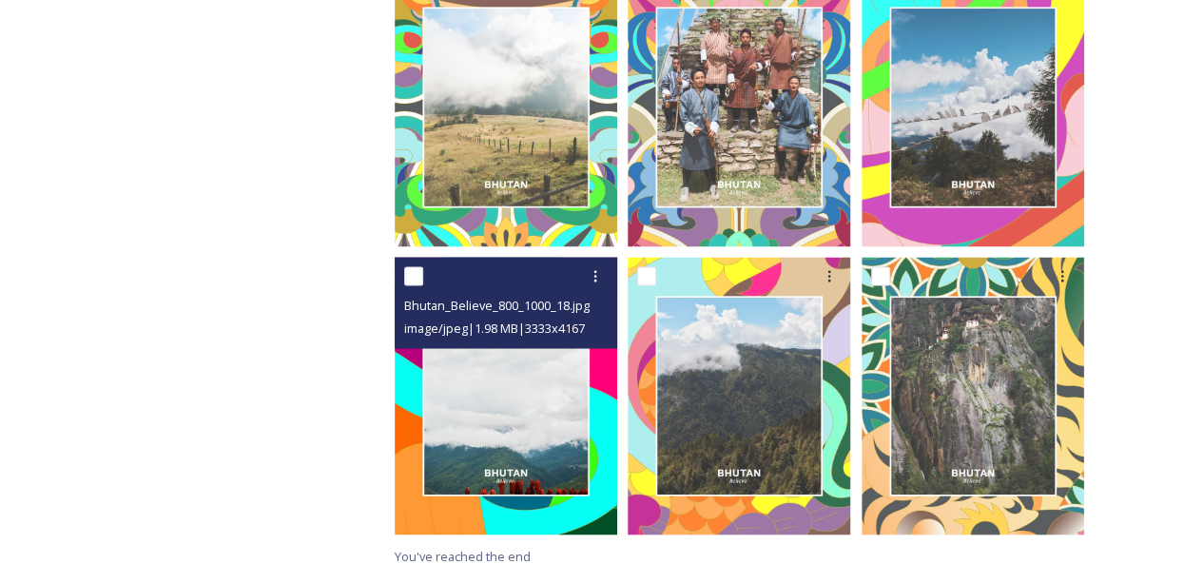
scroll to position [1559, 0]
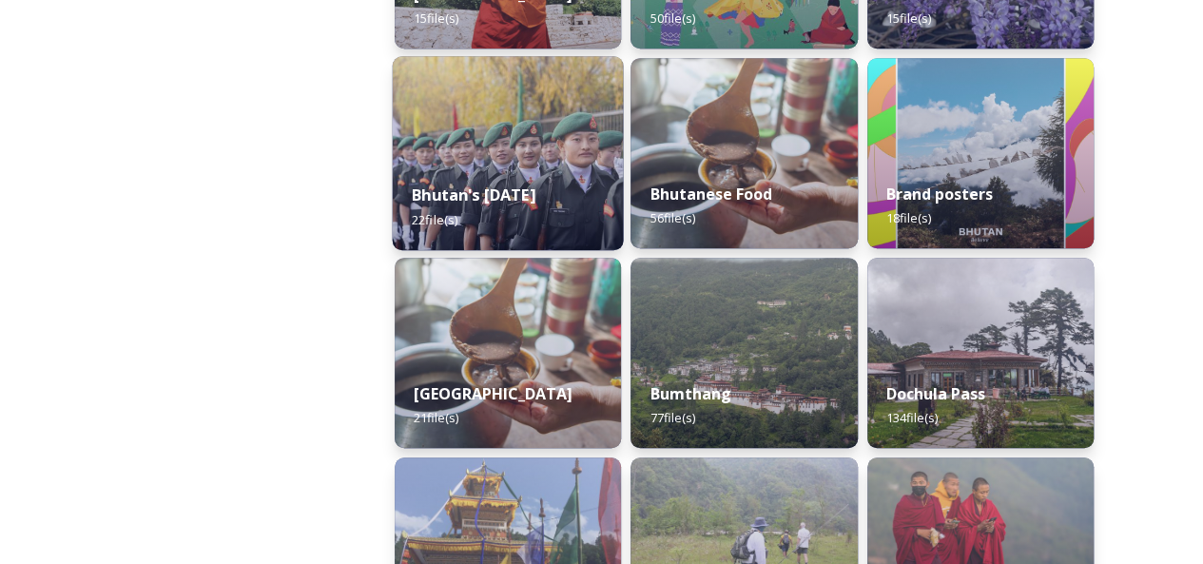
scroll to position [475, 0]
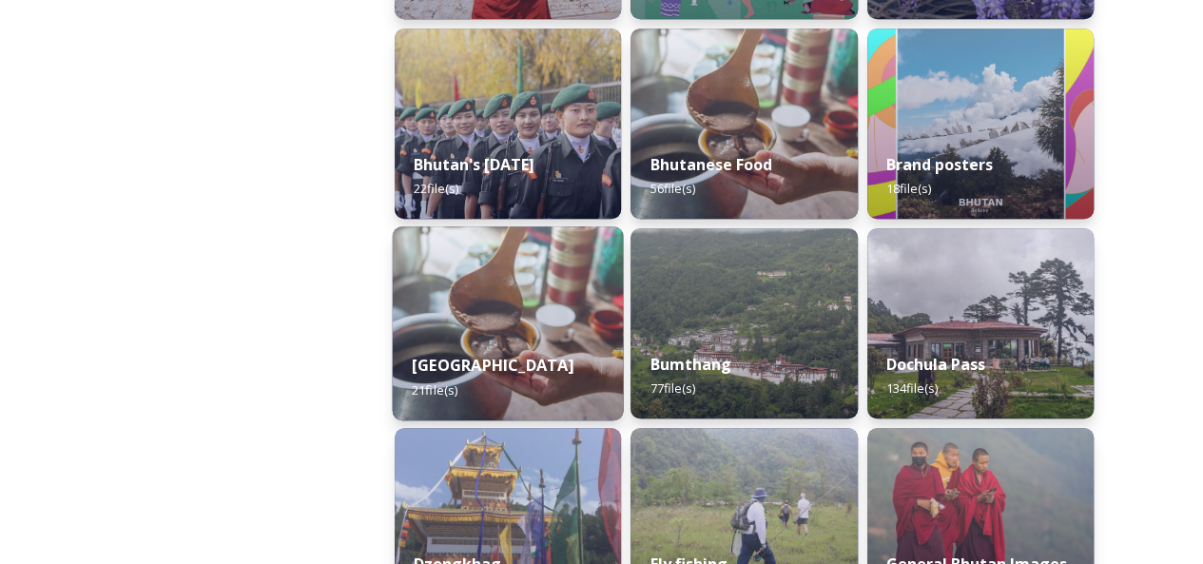
click at [551, 355] on strong "[GEOGRAPHIC_DATA]" at bounding box center [493, 365] width 162 height 21
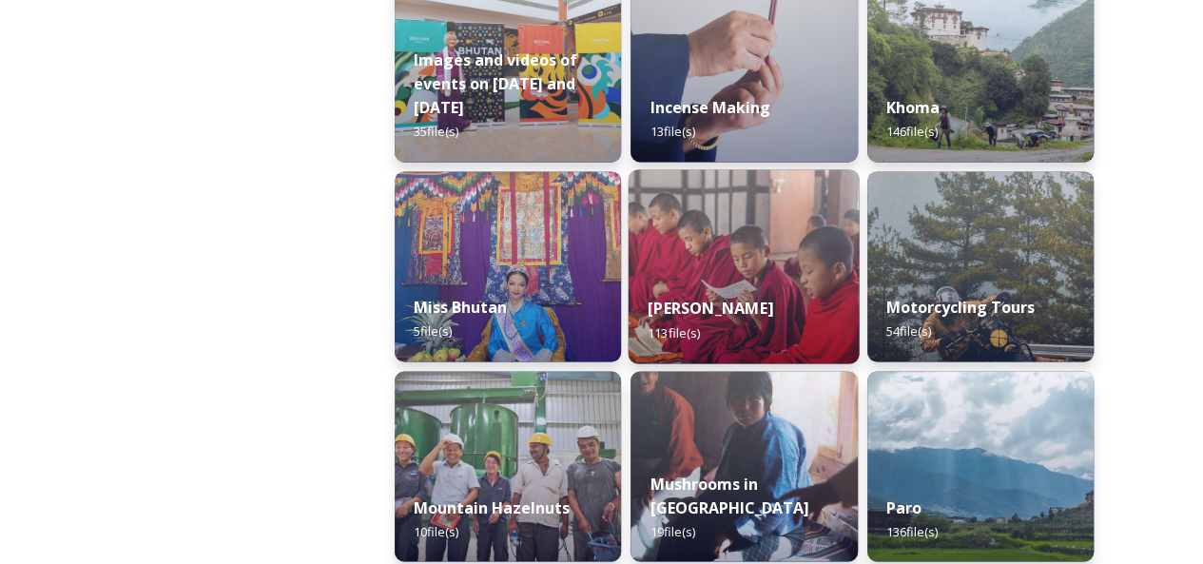
scroll to position [1426, 0]
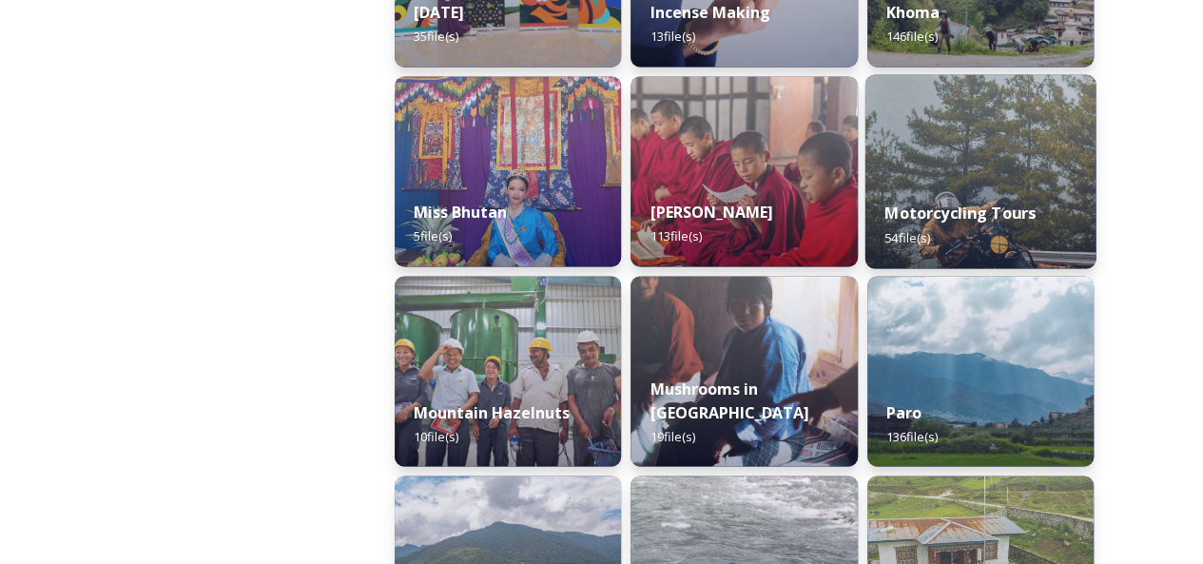
click at [994, 157] on img at bounding box center [979, 171] width 231 height 194
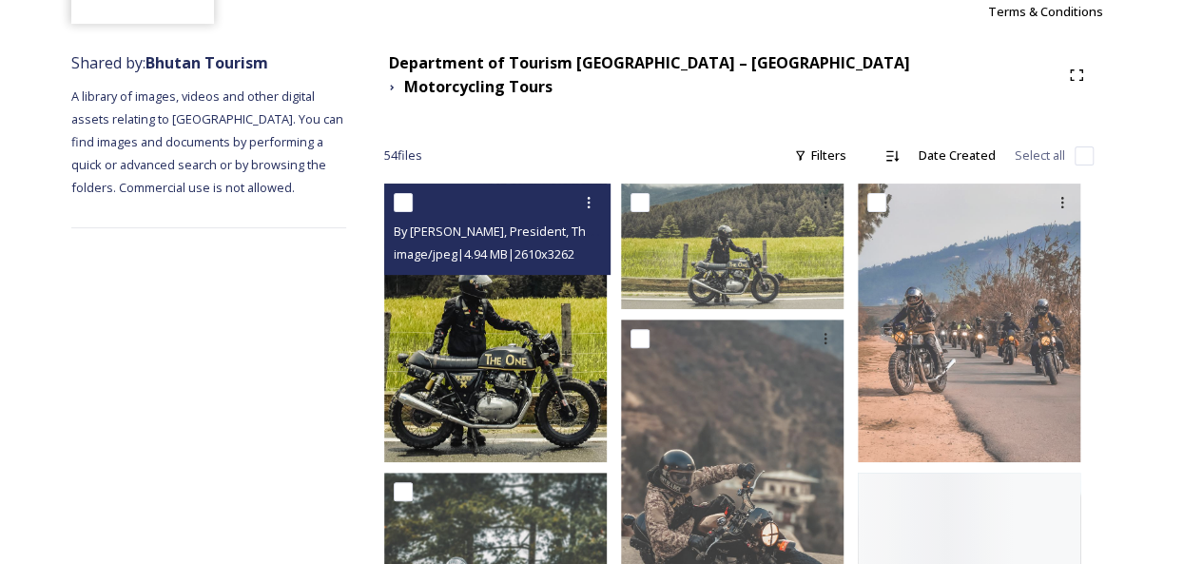
scroll to position [380, 0]
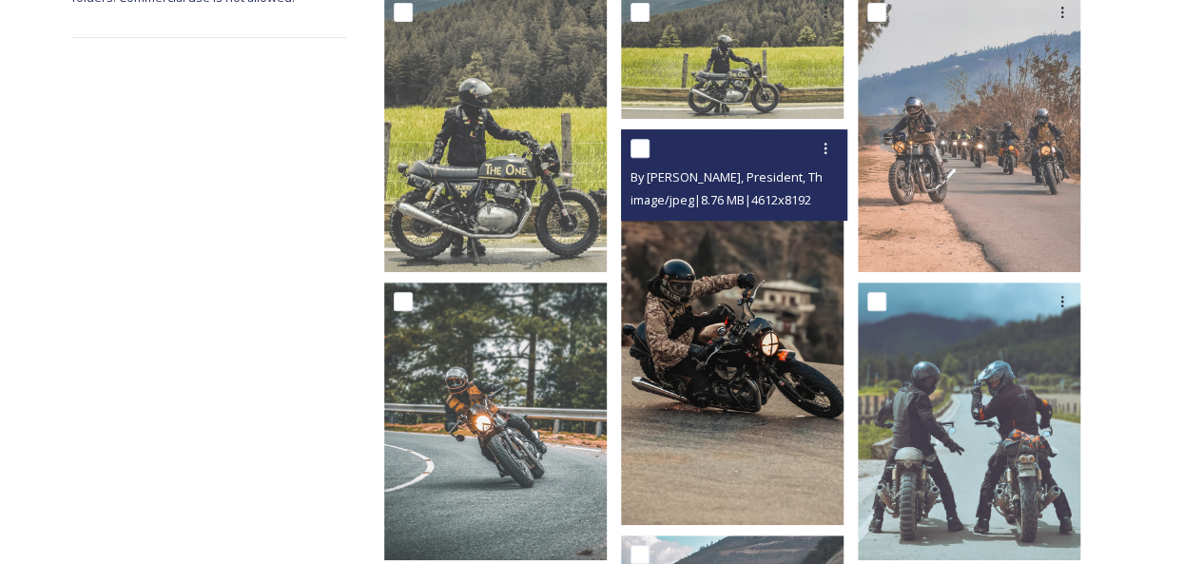
click at [702, 305] on img at bounding box center [732, 327] width 223 height 396
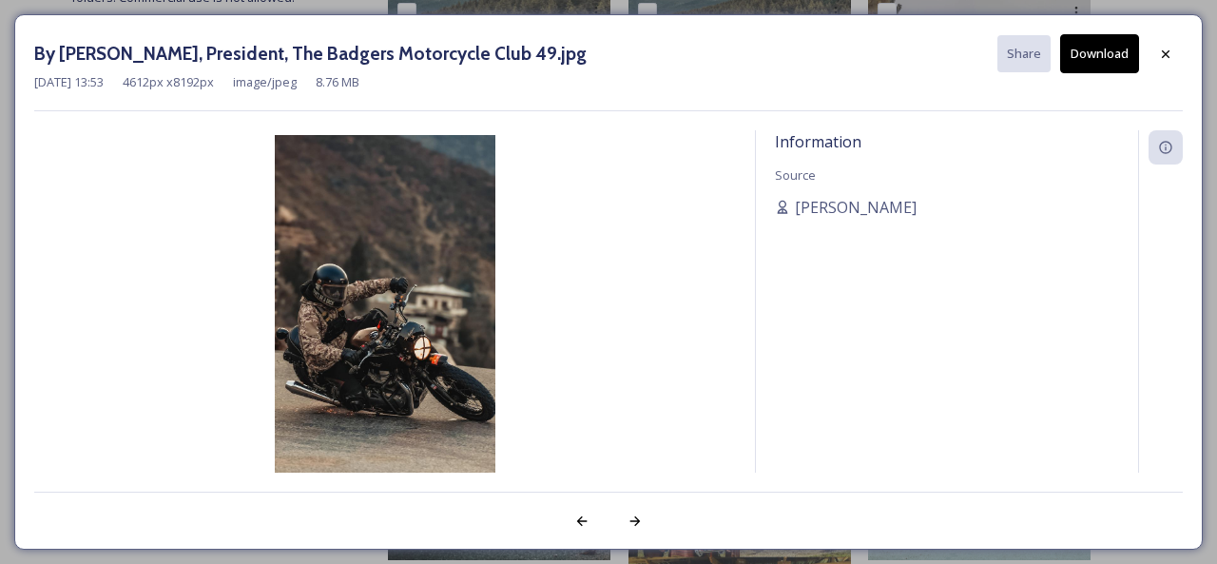
click at [392, 319] on img at bounding box center [385, 331] width 702 height 393
click at [631, 534] on div at bounding box center [635, 521] width 34 height 34
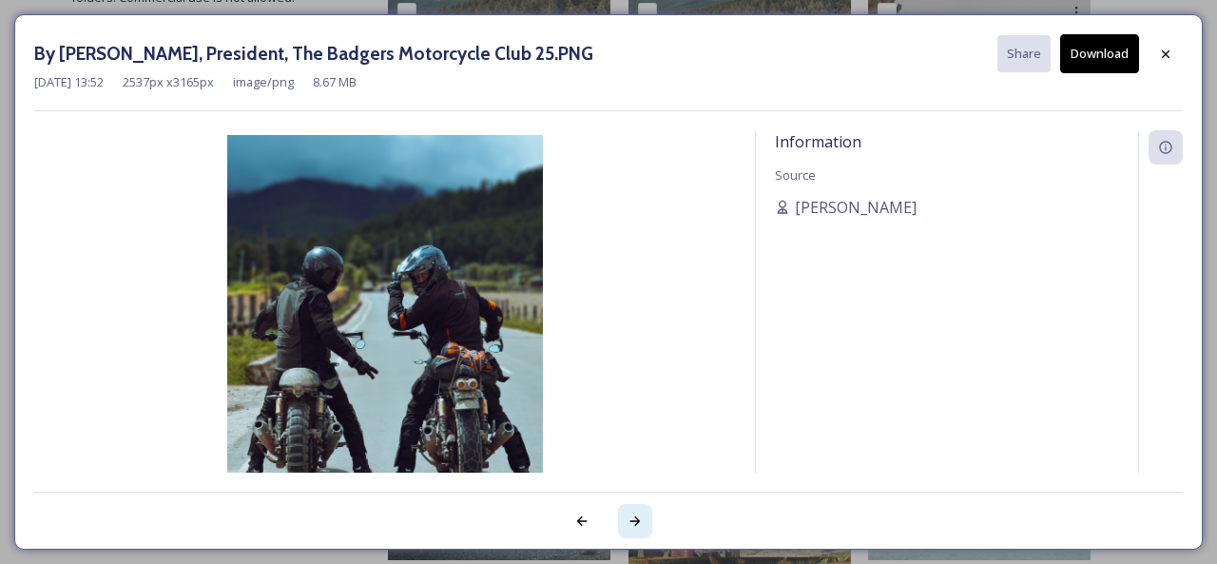
click at [631, 532] on div at bounding box center [635, 521] width 34 height 34
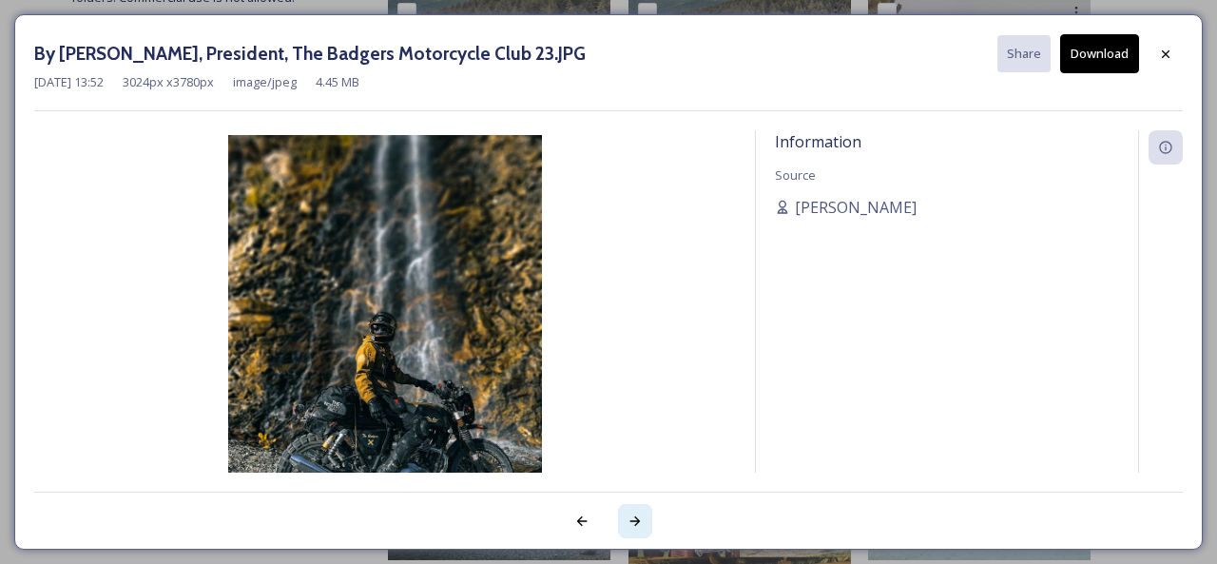
click at [631, 532] on div at bounding box center [635, 521] width 34 height 34
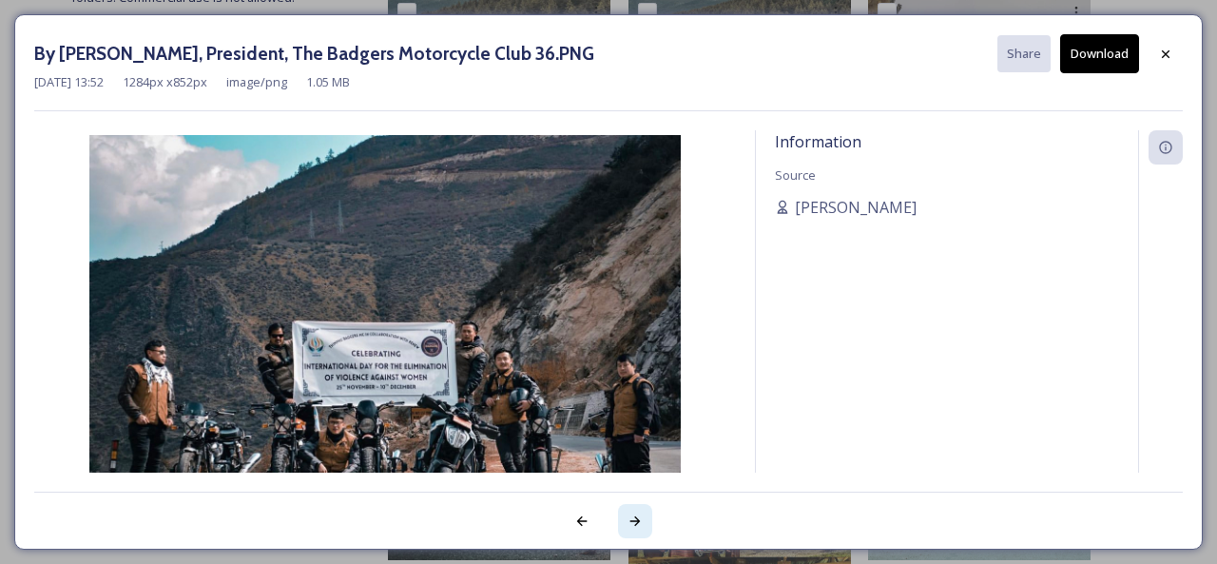
click at [631, 532] on div at bounding box center [635, 521] width 34 height 34
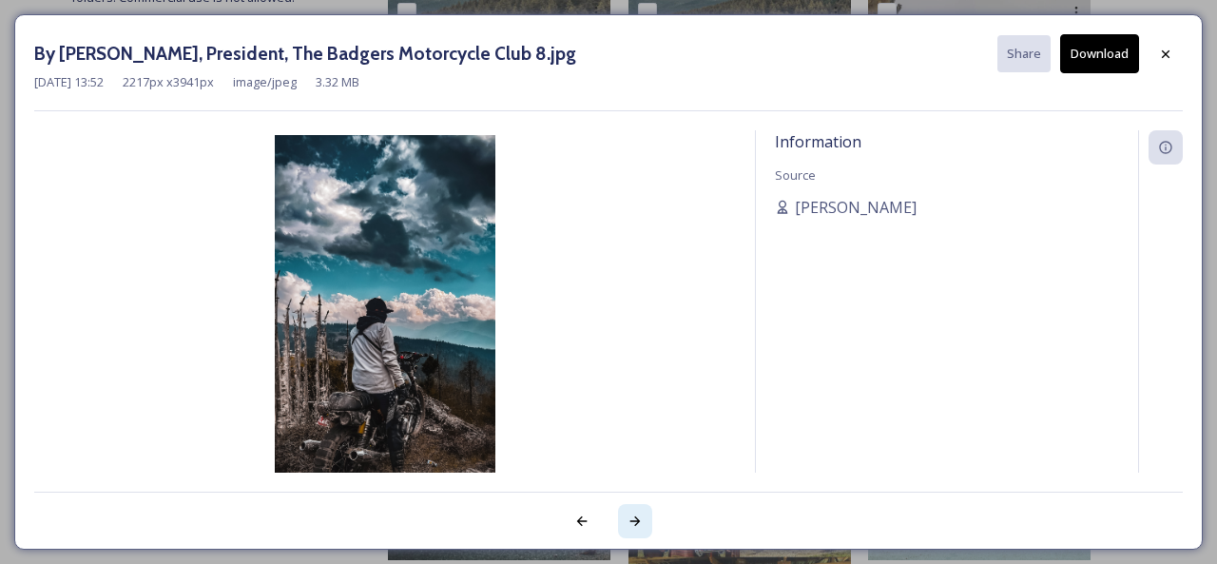
click at [631, 532] on div at bounding box center [635, 521] width 34 height 34
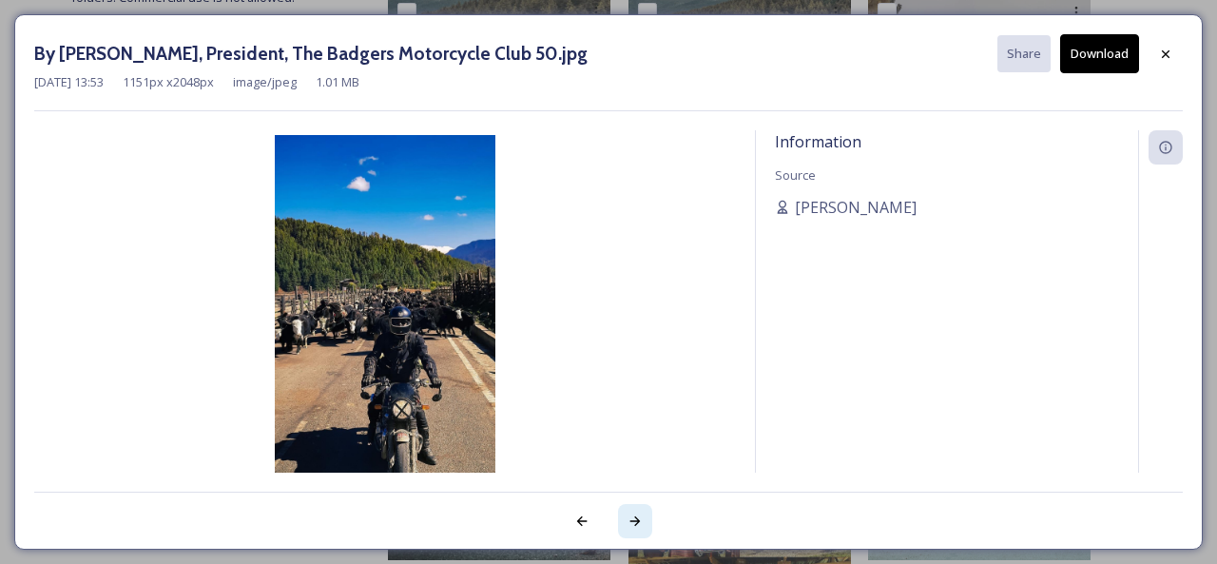
click at [631, 525] on icon at bounding box center [635, 520] width 15 height 15
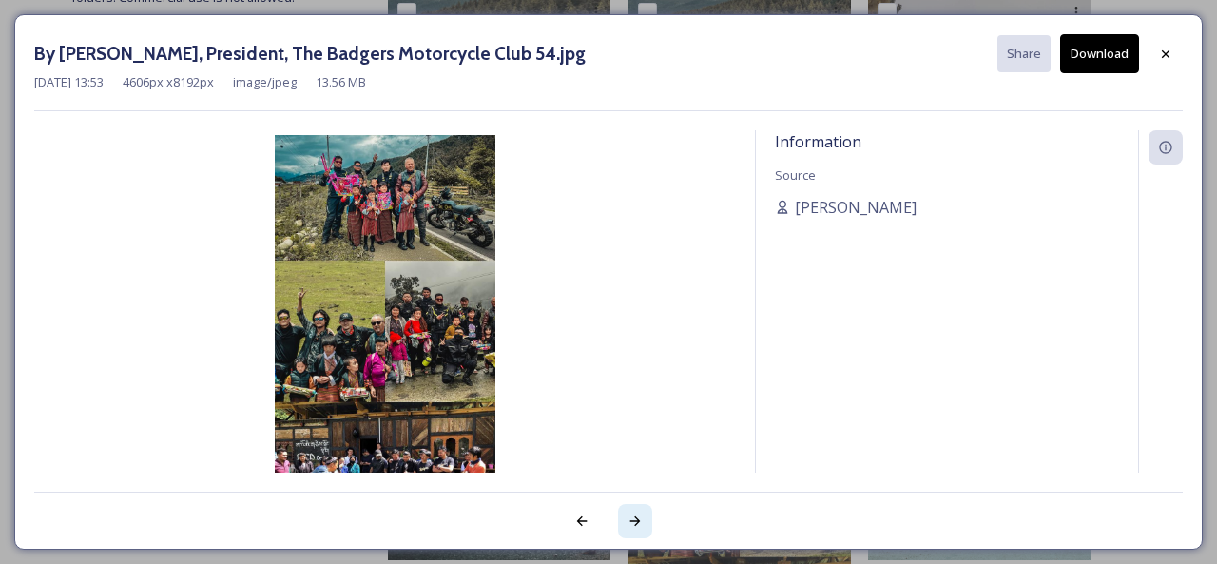
click at [631, 525] on icon at bounding box center [635, 520] width 15 height 15
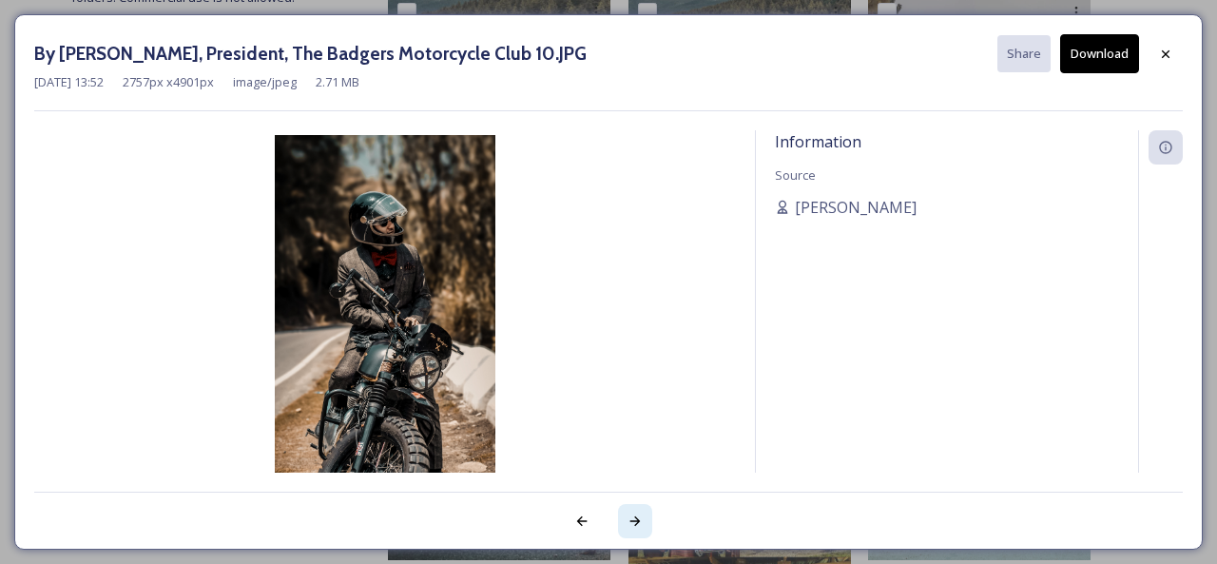
click at [631, 525] on icon at bounding box center [635, 520] width 15 height 15
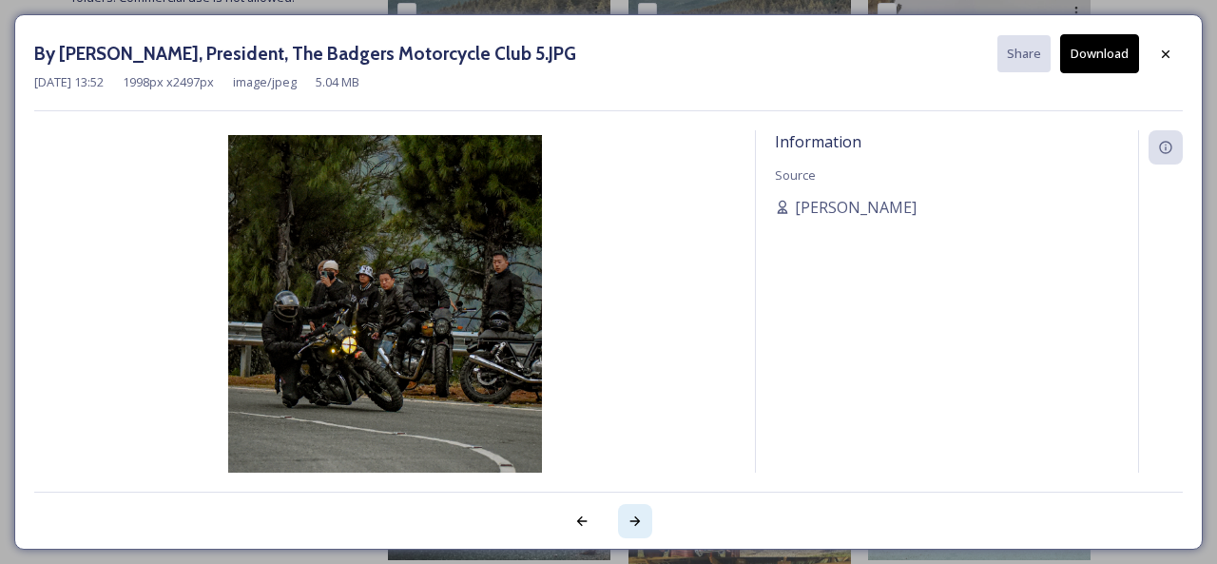
click at [631, 525] on icon at bounding box center [635, 520] width 15 height 15
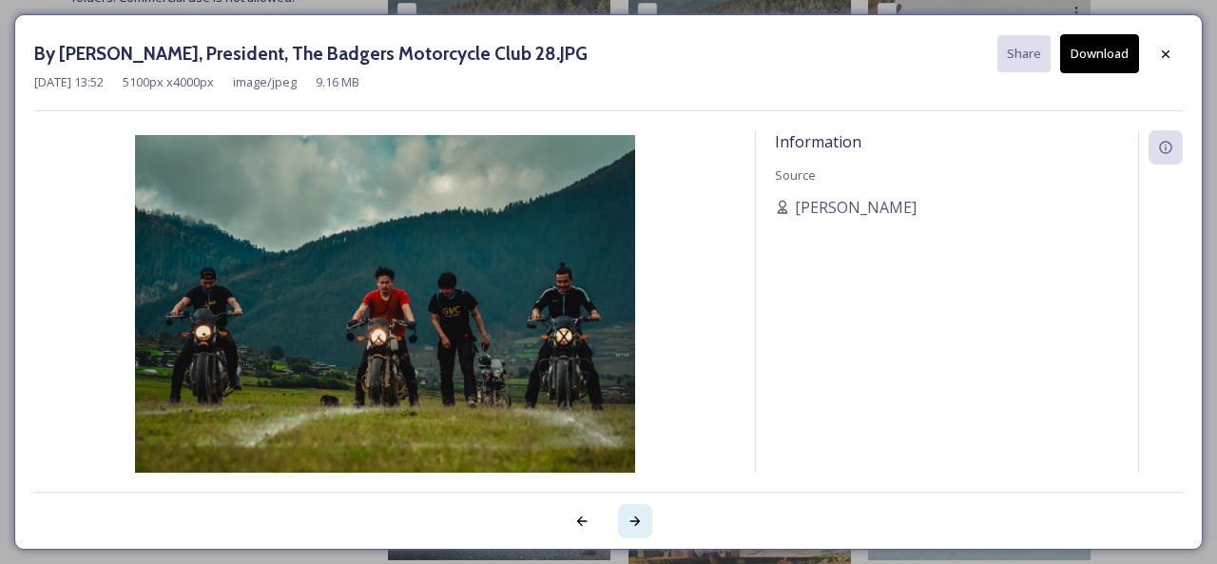
click at [635, 517] on icon at bounding box center [635, 521] width 10 height 10
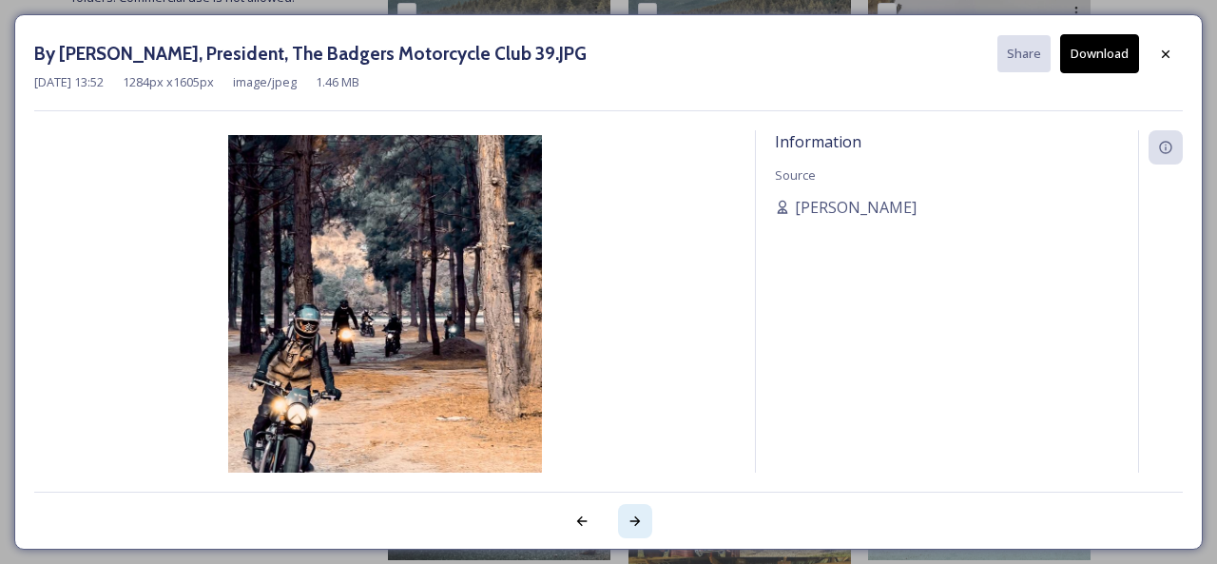
click at [635, 517] on icon at bounding box center [635, 521] width 10 height 10
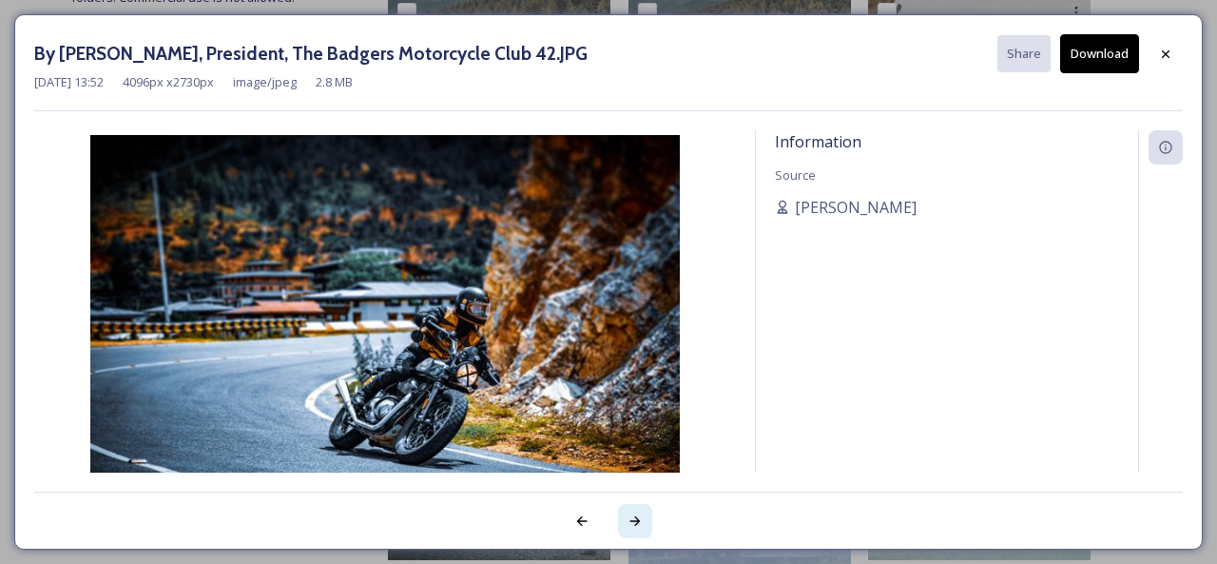
click at [635, 517] on icon at bounding box center [635, 521] width 10 height 10
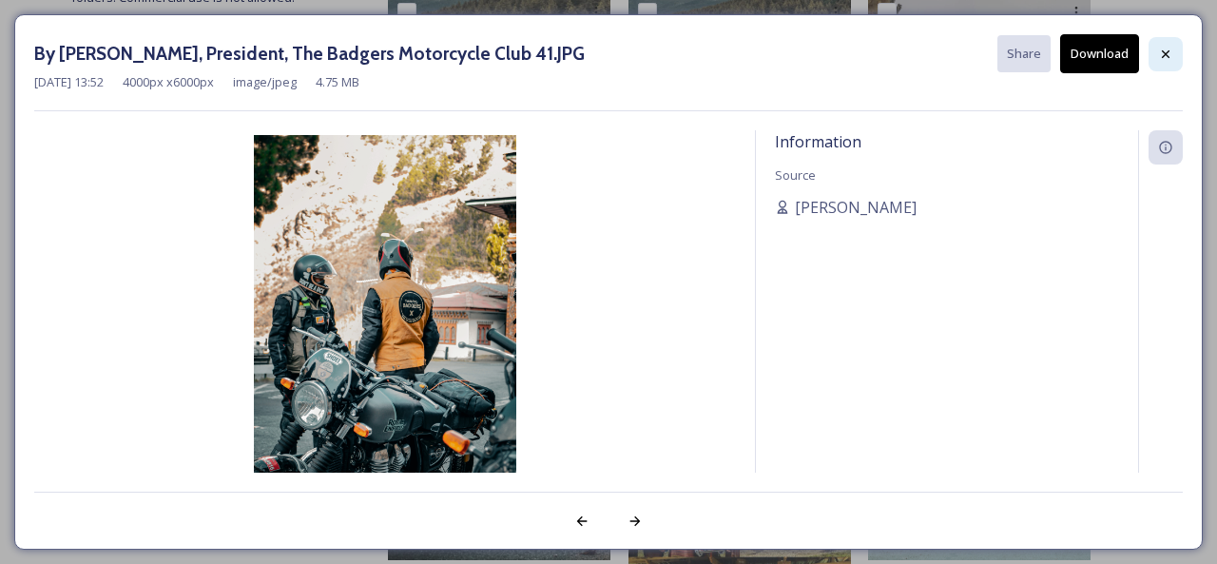
click at [1162, 40] on div at bounding box center [1166, 54] width 34 height 34
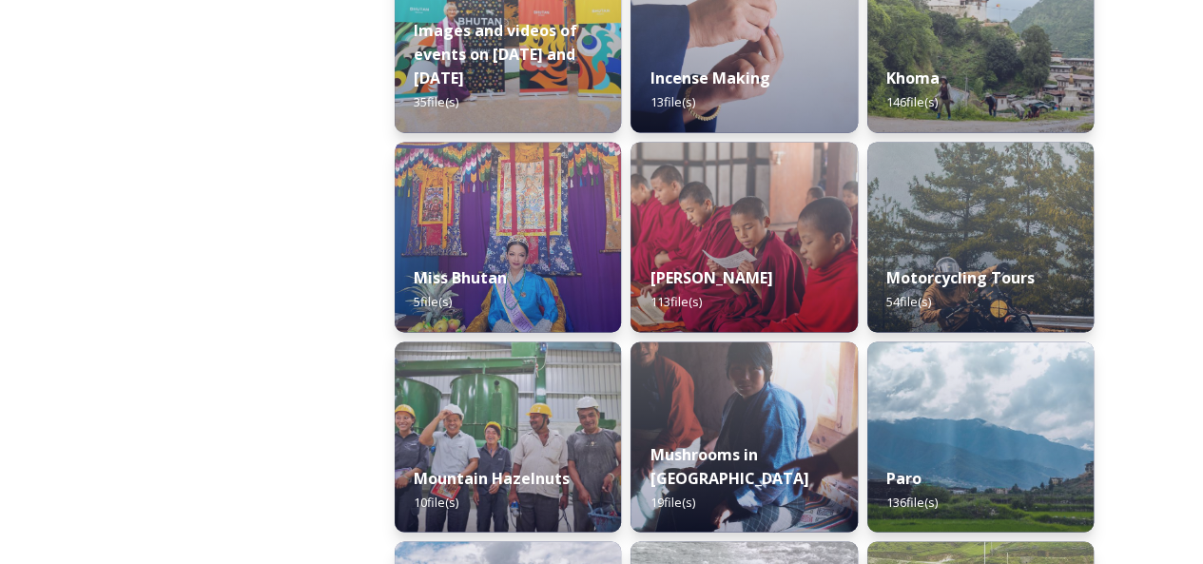
scroll to position [1331, 0]
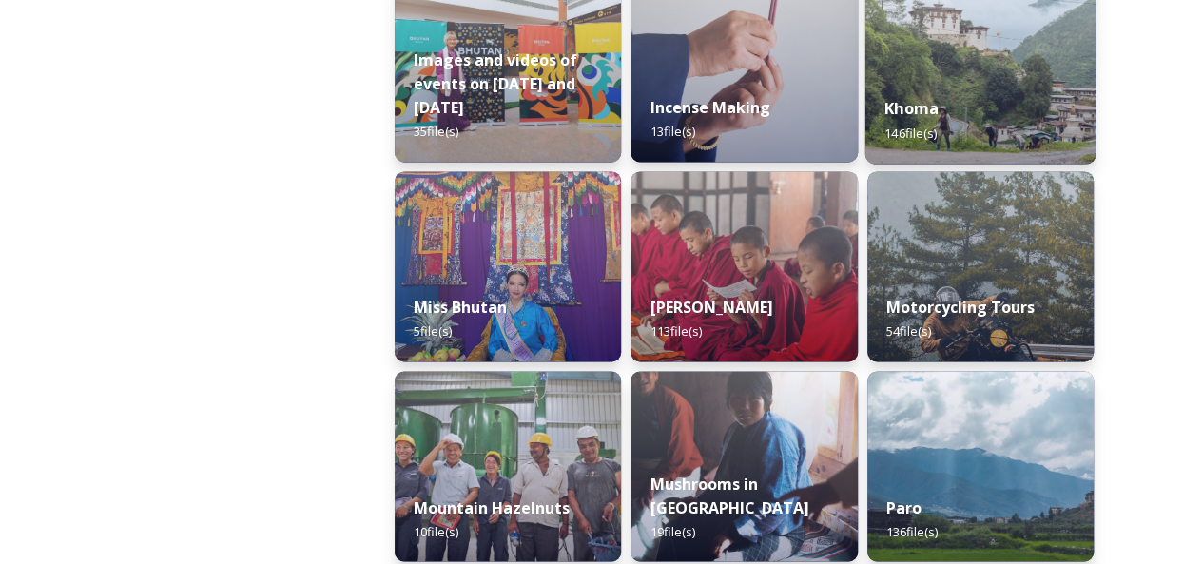
click at [955, 145] on div "Khoma 146 file(s)" at bounding box center [979, 120] width 231 height 87
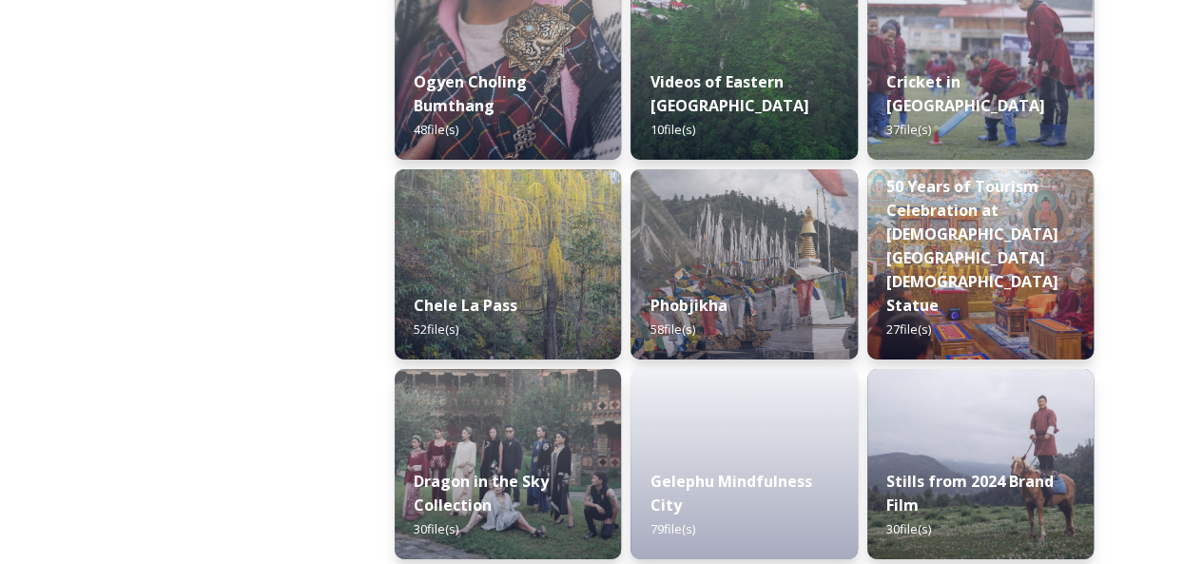
scroll to position [3343, 0]
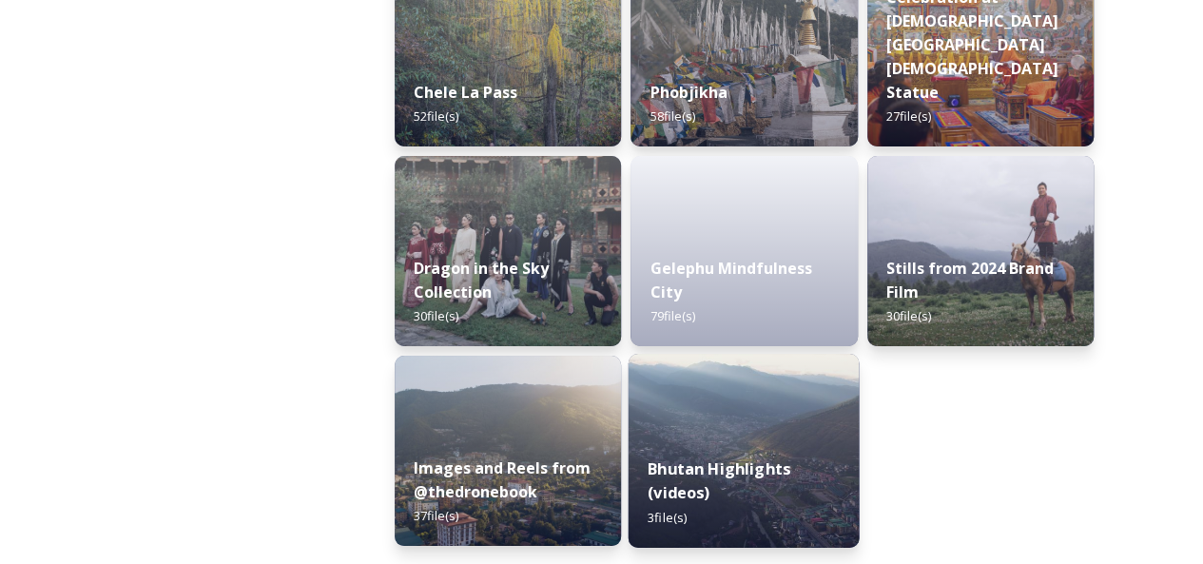
click at [715, 436] on img at bounding box center [744, 451] width 231 height 194
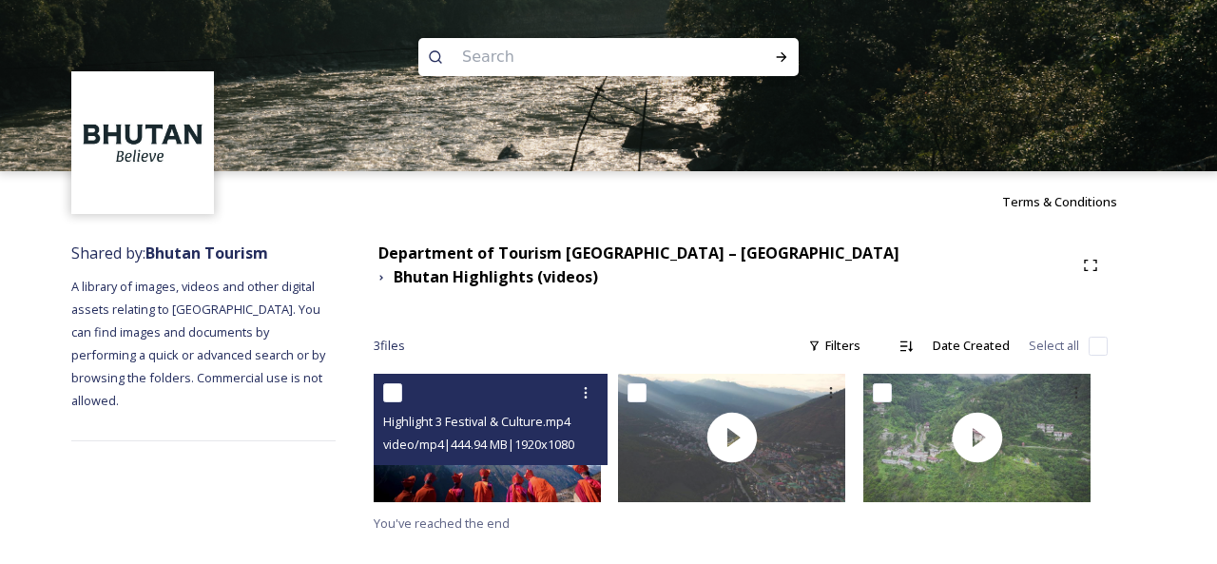
click at [500, 433] on div "video/mp4 | 444.94 MB | 1920 x 1080" at bounding box center [493, 444] width 221 height 23
click at [500, 436] on span "video/mp4 | 444.94 MB | 1920 x 1080" at bounding box center [478, 444] width 191 height 17
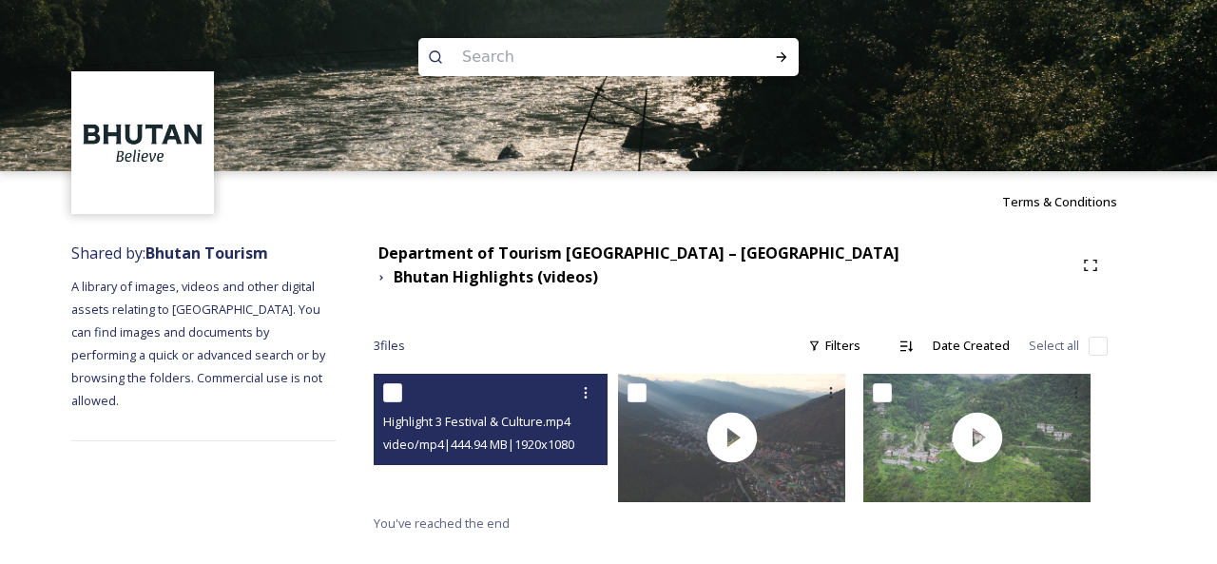
click at [505, 471] on video "Highlight 3 Festival & Culture.mp4" at bounding box center [487, 437] width 227 height 127
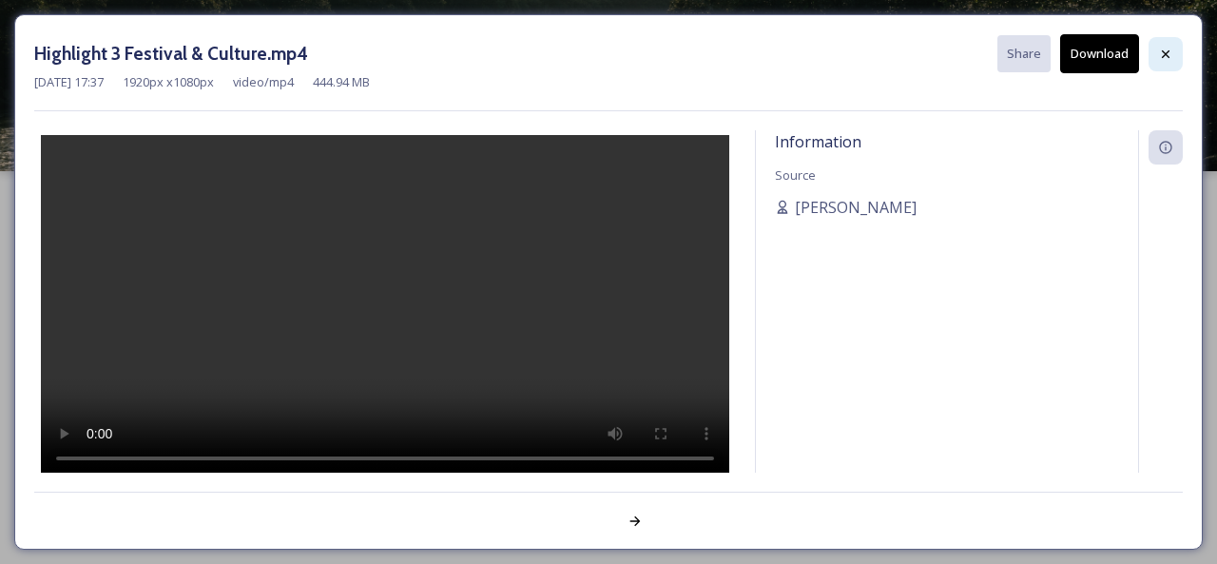
click at [1180, 53] on div at bounding box center [1166, 54] width 34 height 34
